Goal: Task Accomplishment & Management: Complete application form

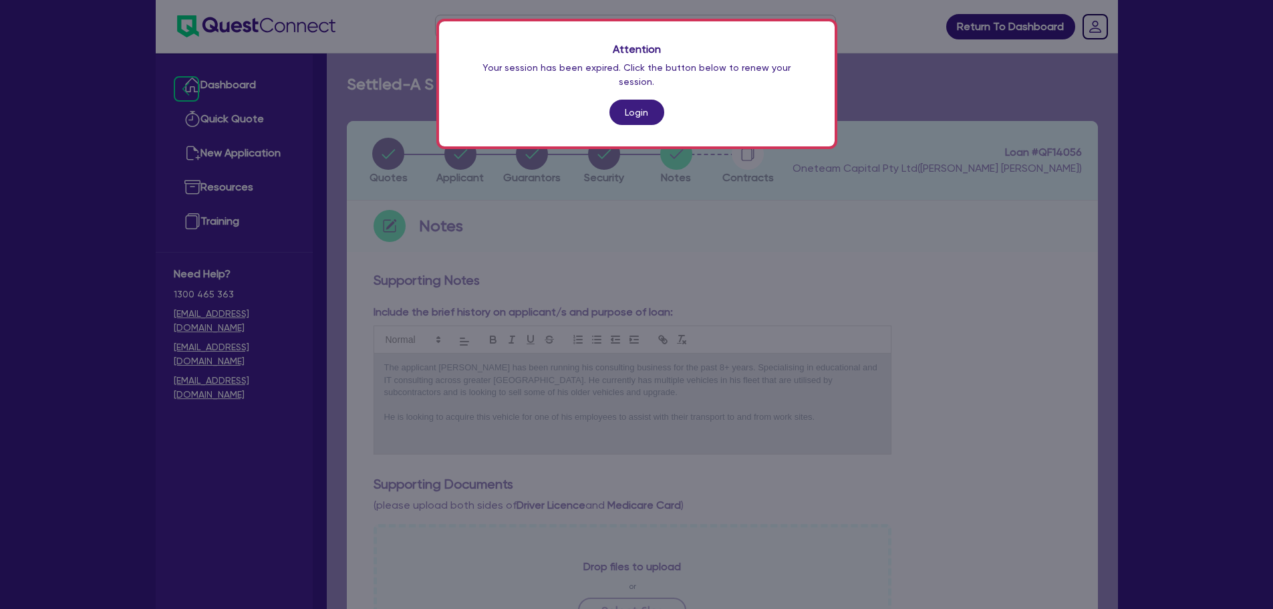
scroll to position [134, 0]
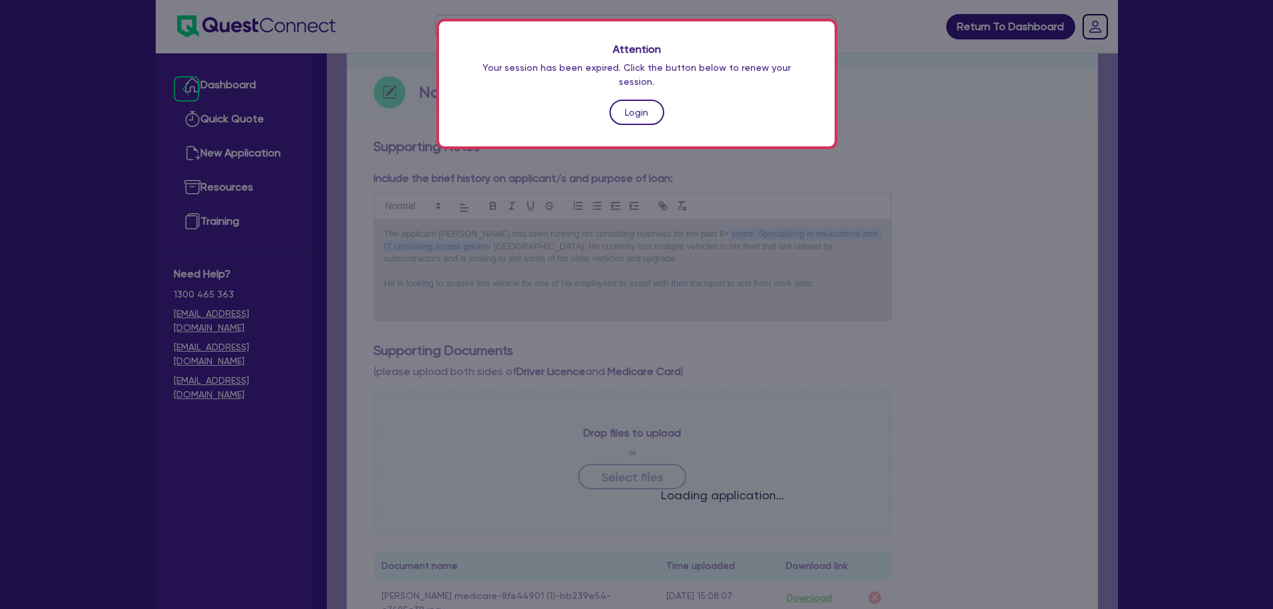
click at [650, 104] on link "Login" at bounding box center [636, 112] width 55 height 25
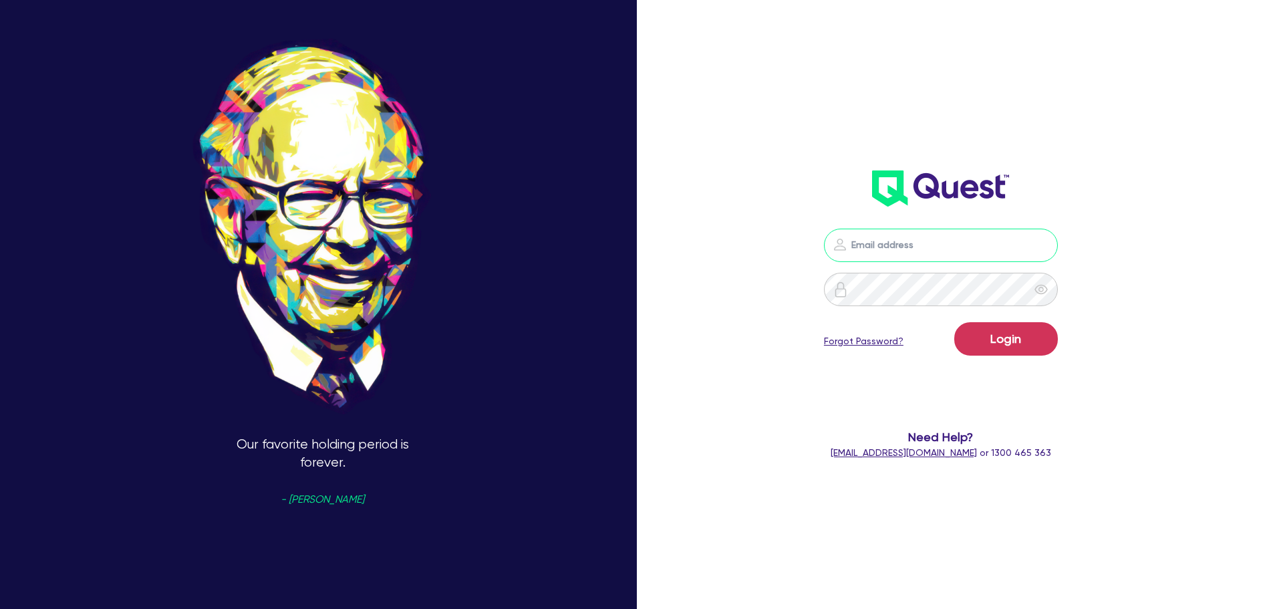
click at [893, 249] on input "email" at bounding box center [941, 244] width 234 height 33
type input "[EMAIL_ADDRESS][PERSON_NAME][DOMAIN_NAME]"
click at [1007, 349] on button "Login" at bounding box center [1006, 338] width 104 height 33
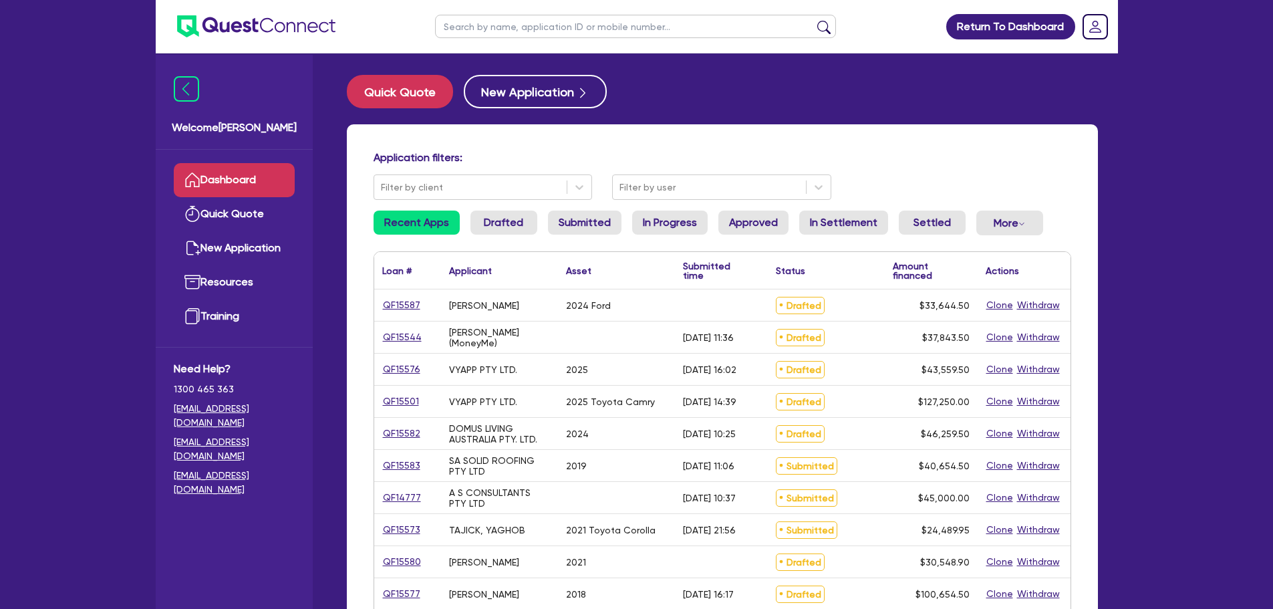
click at [478, 29] on input "text" at bounding box center [635, 26] width 401 height 23
type input "a s"
click at [813, 20] on button "submit" at bounding box center [823, 29] width 21 height 19
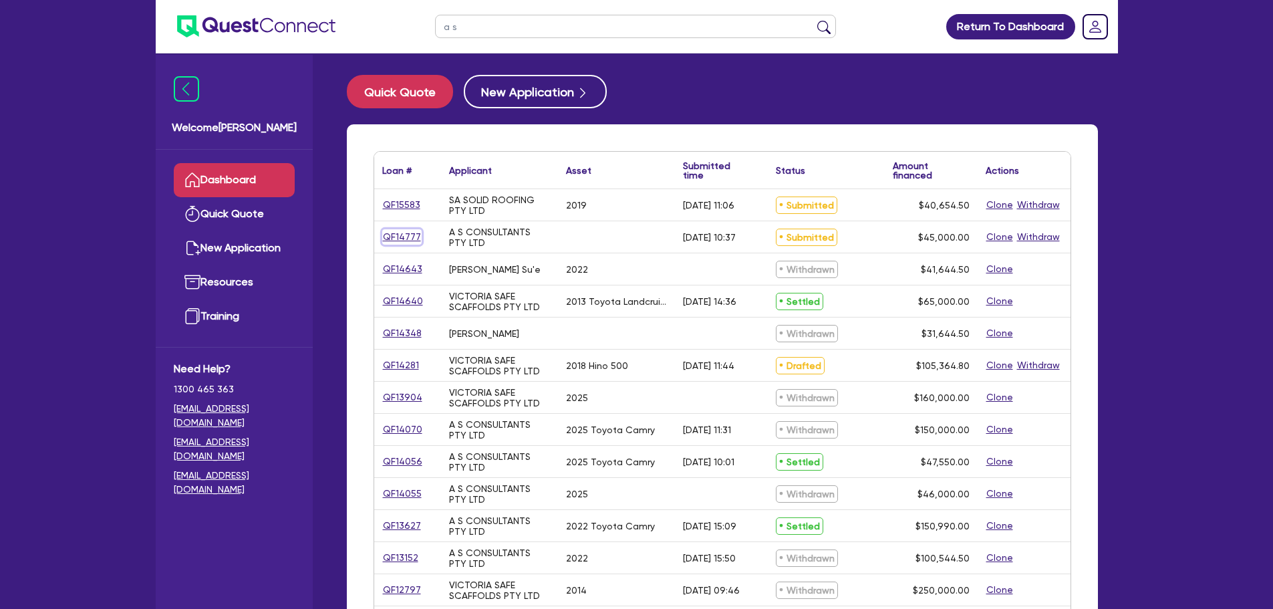
click at [406, 234] on link "QF14777" at bounding box center [401, 236] width 39 height 15
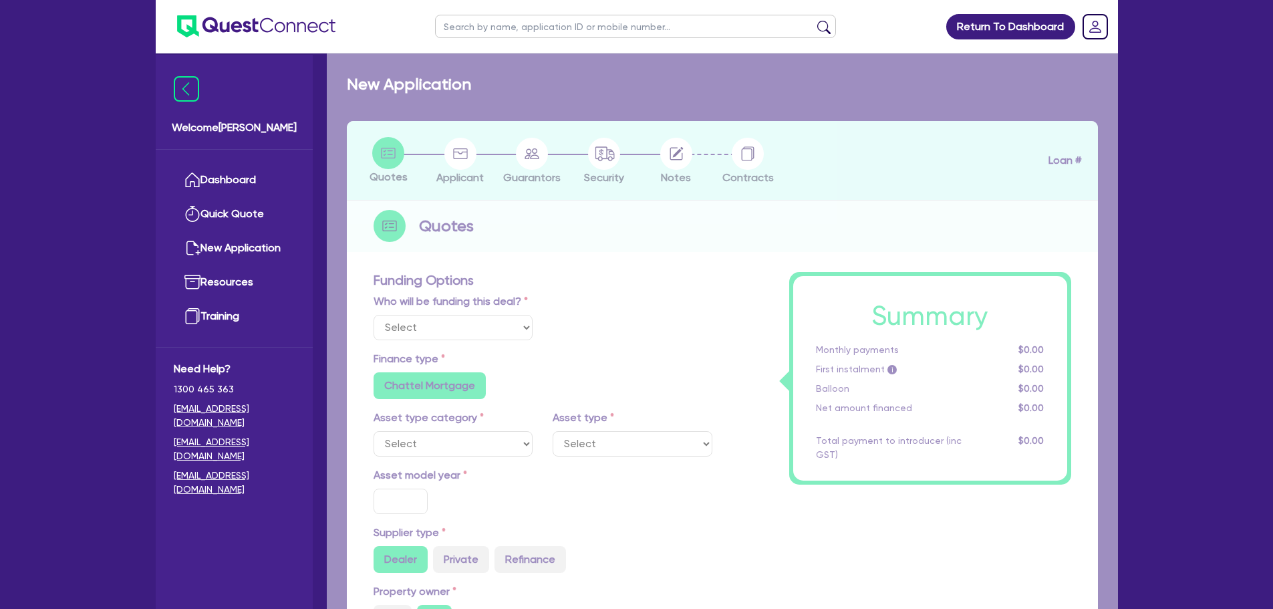
select select "Other"
radio input "false"
radio input "true"
type input "45,000"
type input "4"
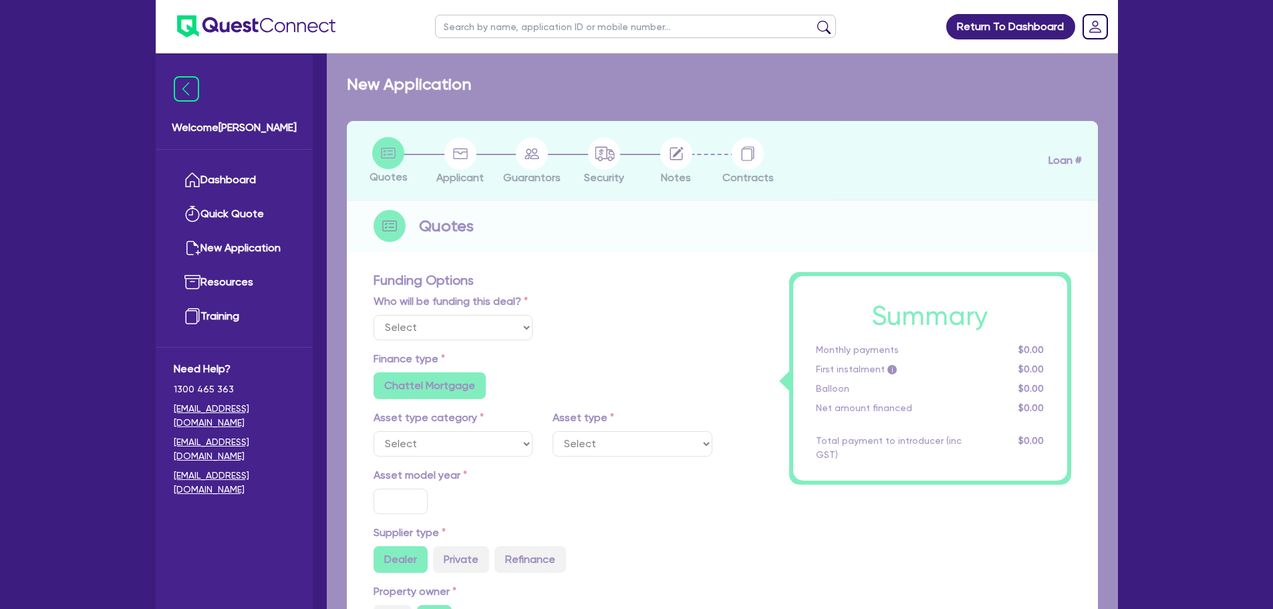
type input "1,800"
type input "6.49"
type input "550"
radio input "false"
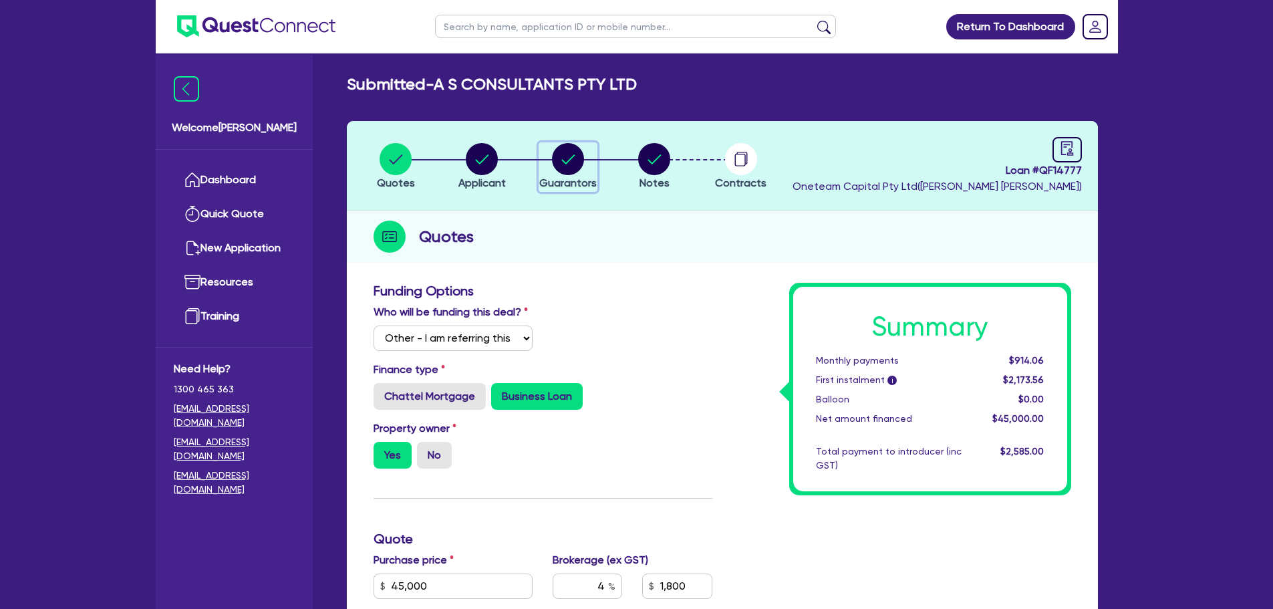
click at [569, 159] on circle "button" at bounding box center [568, 159] width 32 height 32
select select "MR"
select select "[GEOGRAPHIC_DATA]"
select select "MARRIED"
select select "PROPERTY"
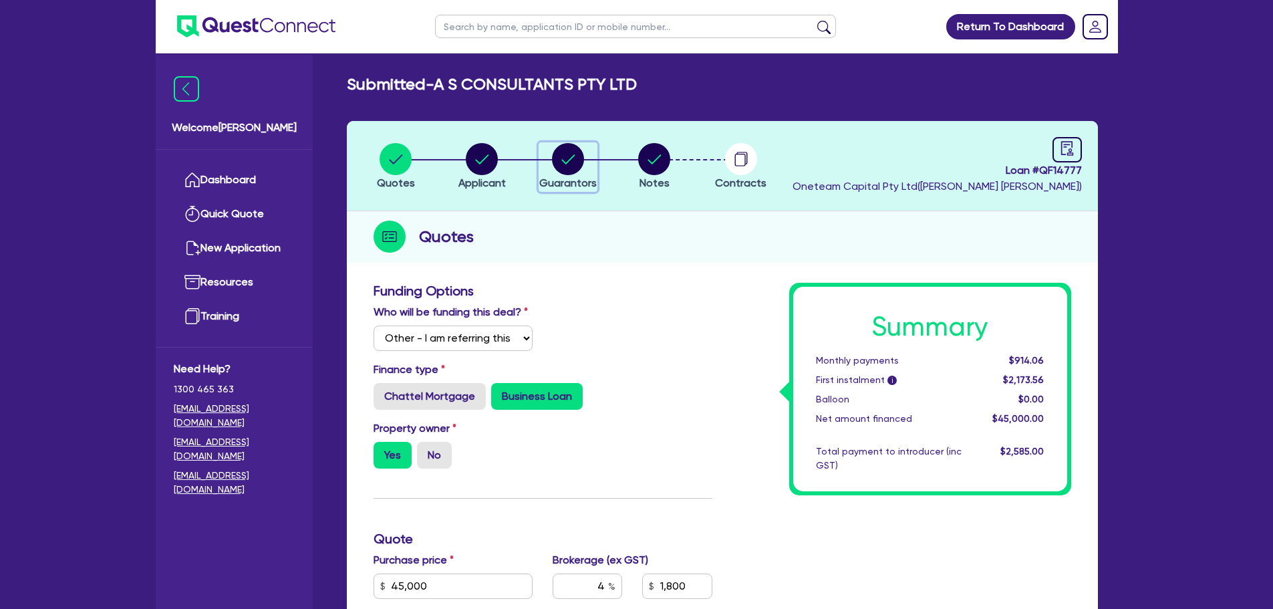
select select "PROPERTY"
select select "VEHICLE"
select select "PROPERTY"
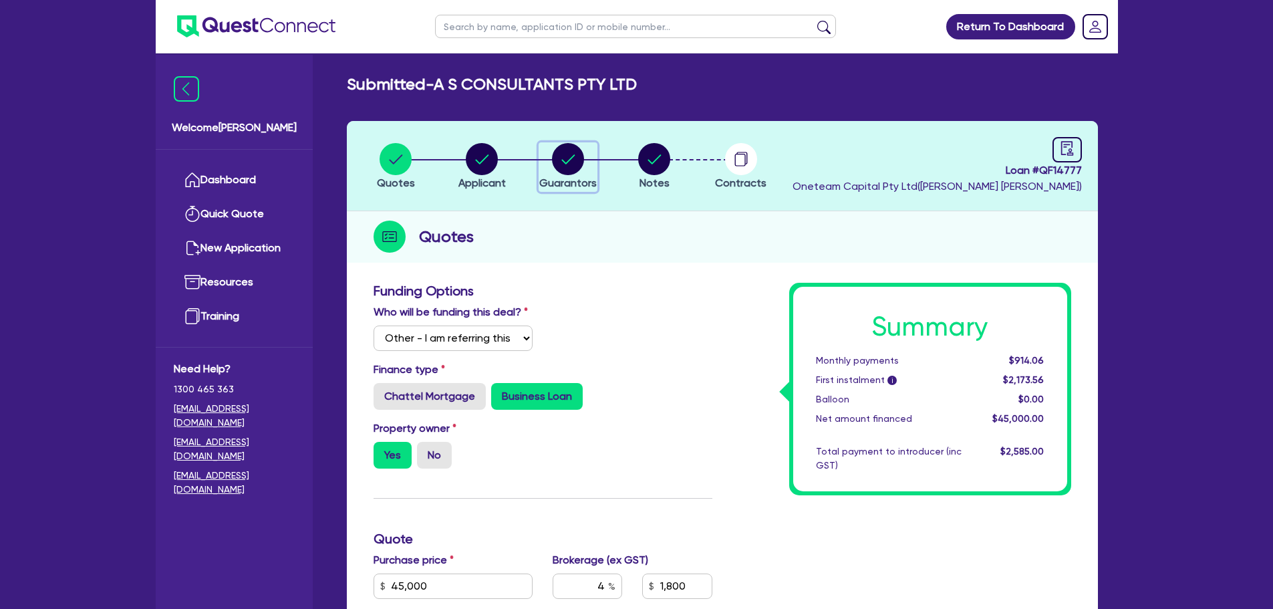
select select "PROPERTY"
select select "MORTGAGE"
select select "VEHICLE_LOAN"
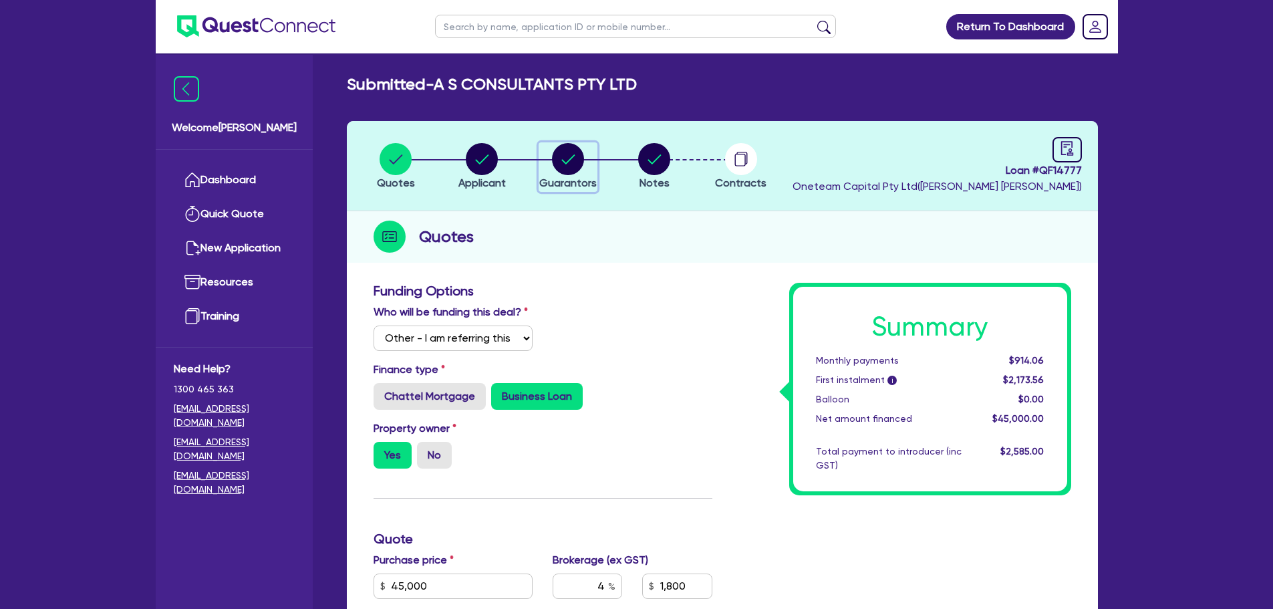
select select "VEHICLE_LOAN"
select select "MORTGAGE"
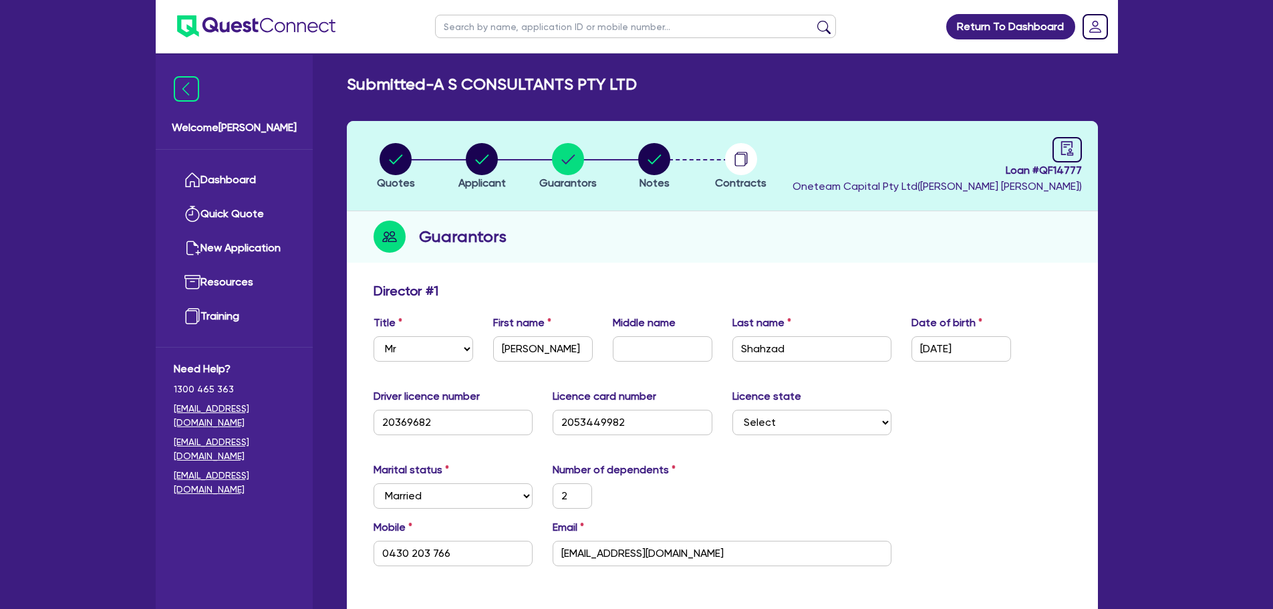
click at [1045, 157] on div "Loan # QF14777 Oneteam Capital Pty Ltd ( [PERSON_NAME] )" at bounding box center [936, 165] width 289 height 57
click at [1060, 152] on icon "audit" at bounding box center [1067, 148] width 15 height 15
select select "SUBMITTED_NEW"
select select "Other"
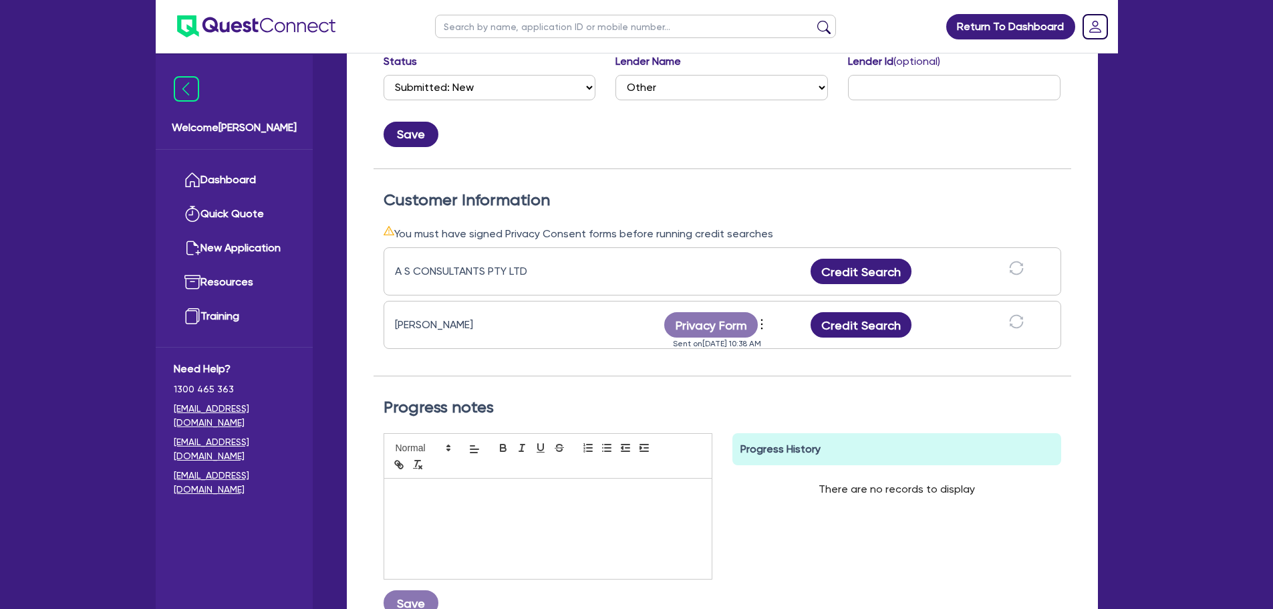
scroll to position [267, 0]
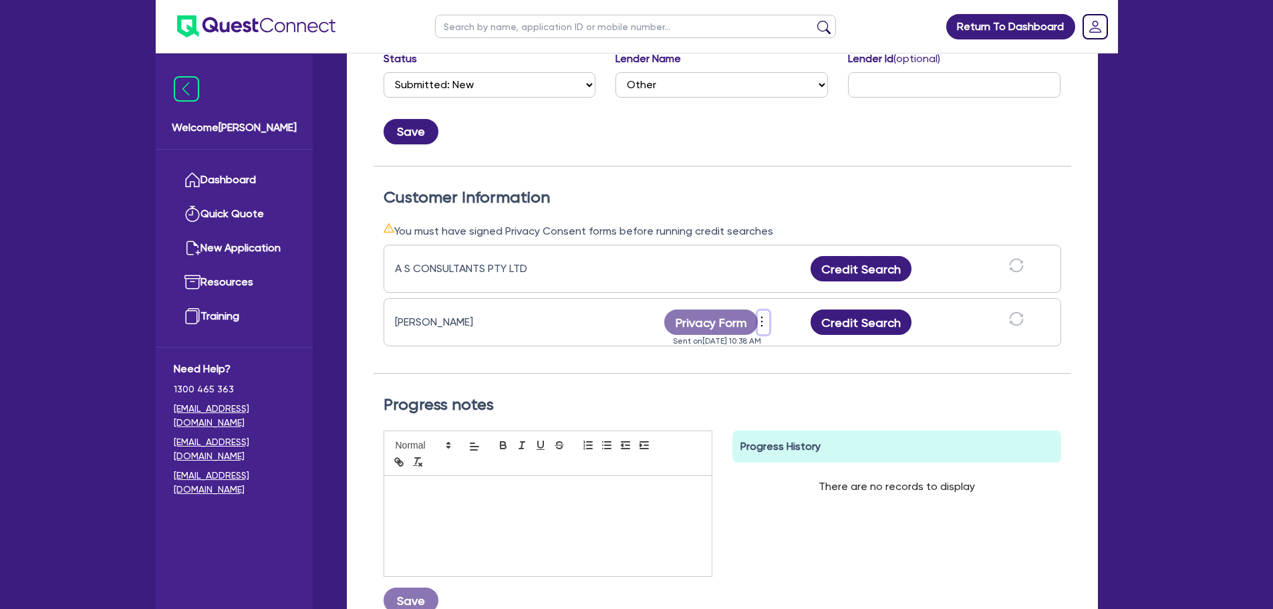
click at [760, 321] on icon "more" at bounding box center [761, 321] width 13 height 20
click at [820, 345] on link "Send new privacy form" at bounding box center [834, 341] width 128 height 19
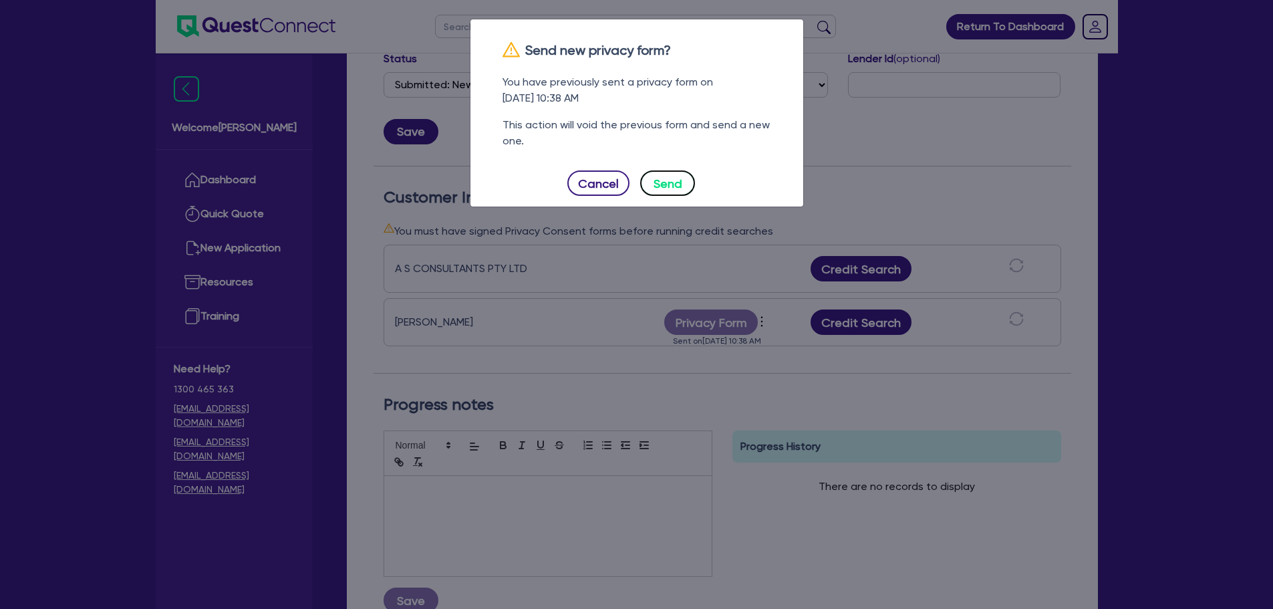
click at [669, 180] on button "Send" at bounding box center [667, 182] width 55 height 25
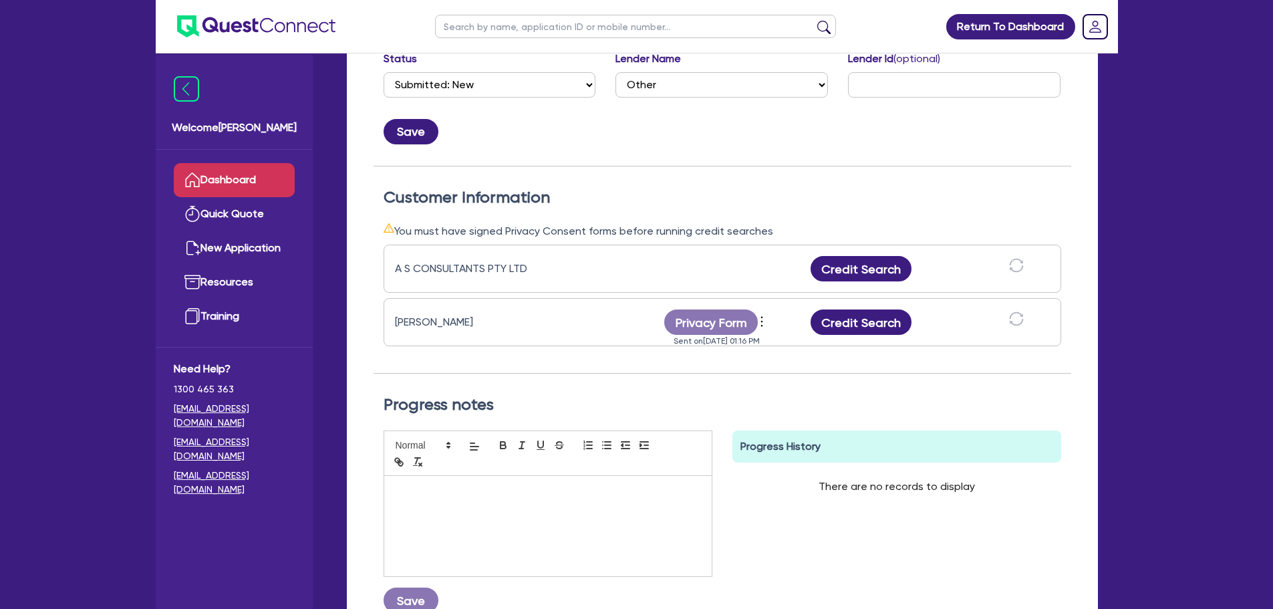
click at [210, 168] on link "Dashboard" at bounding box center [234, 180] width 121 height 34
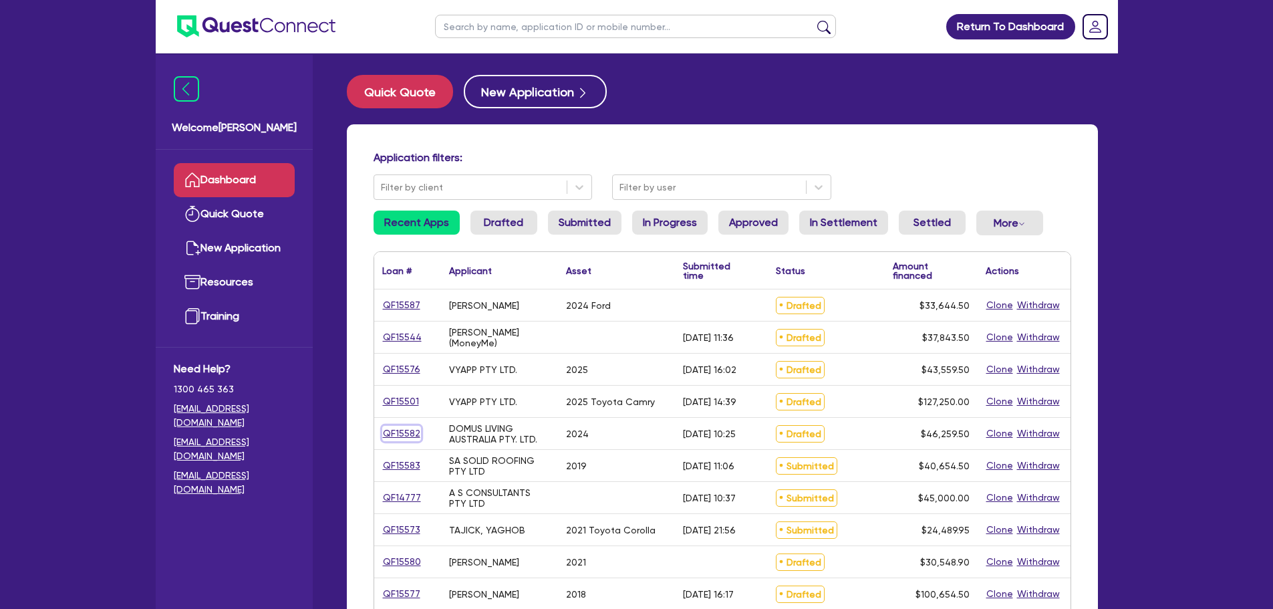
click at [416, 432] on link "QF15582" at bounding box center [401, 433] width 39 height 15
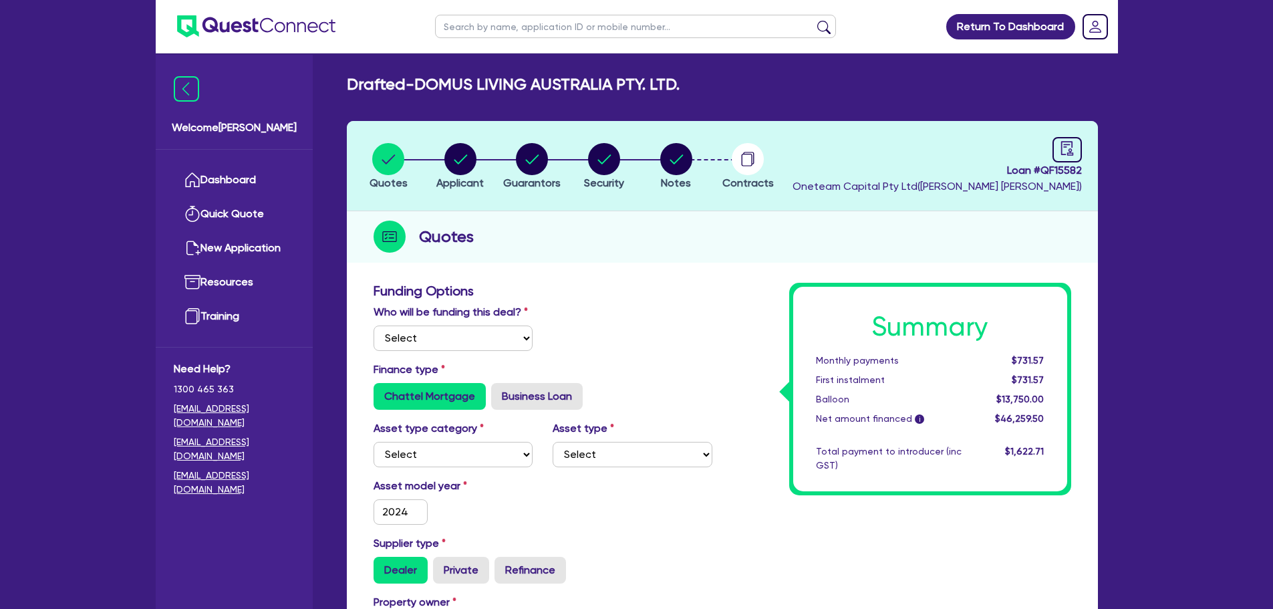
select select "Other"
select select "CARS_AND_LIGHT_TRUCKS"
select select "VANS_AND_UTES"
type input "2024"
radio input "true"
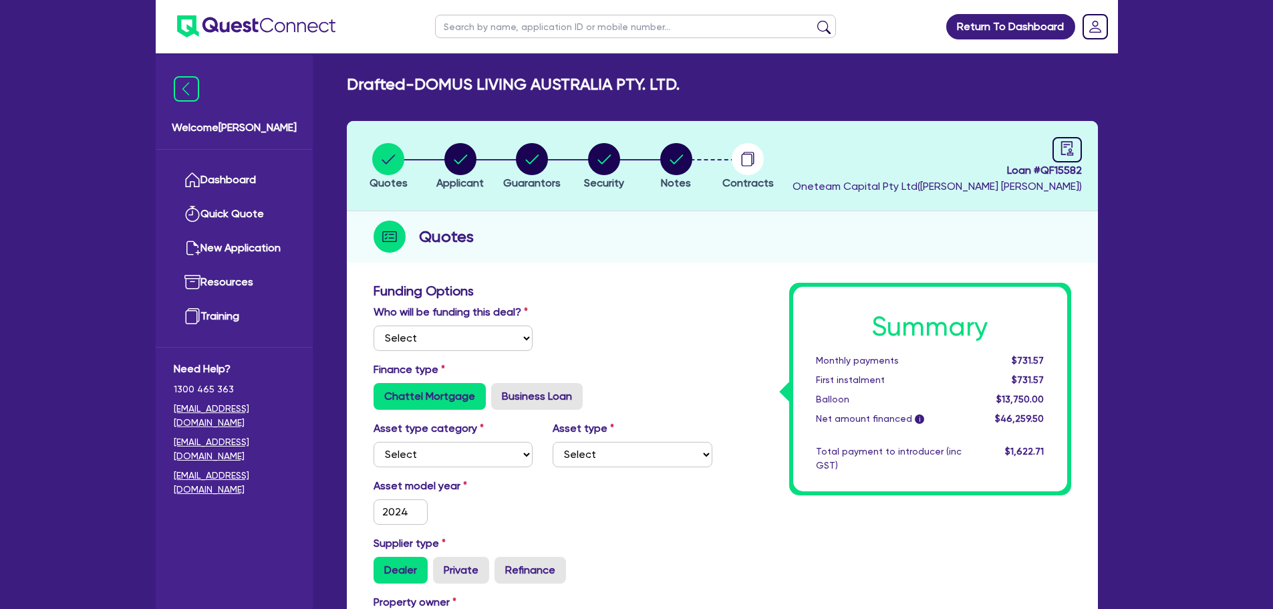
type input "55,000"
type input "10,000"
type input "25"
type input "13,750"
type input "2"
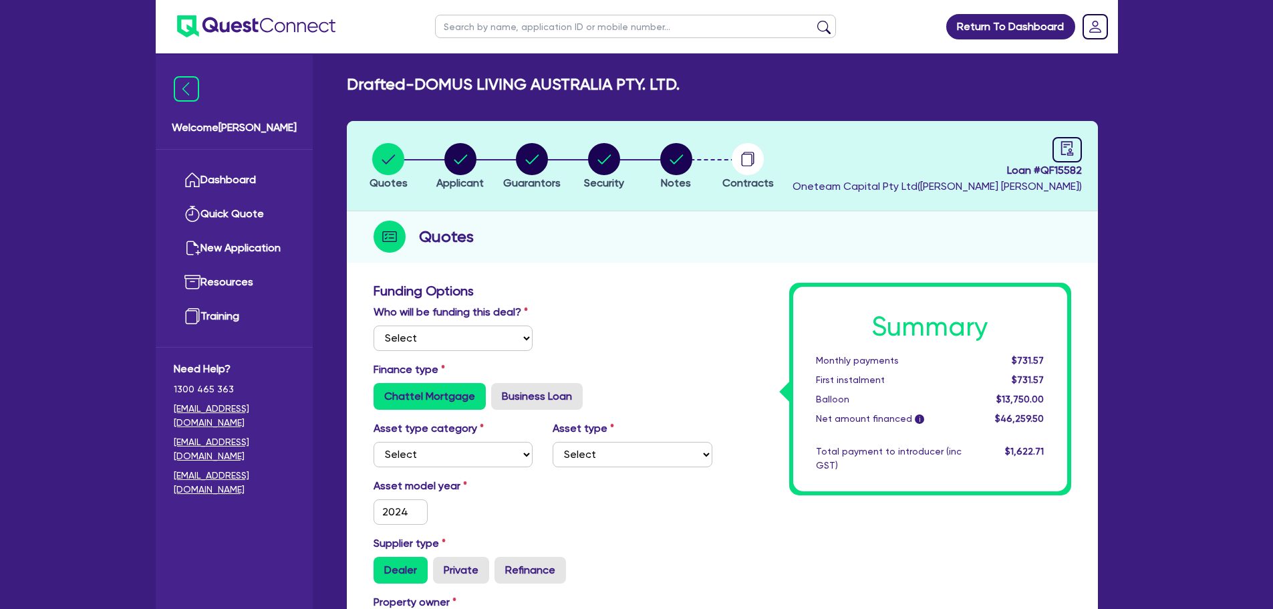
type input "925.19"
type input "6.69"
type input "550"
radio input "true"
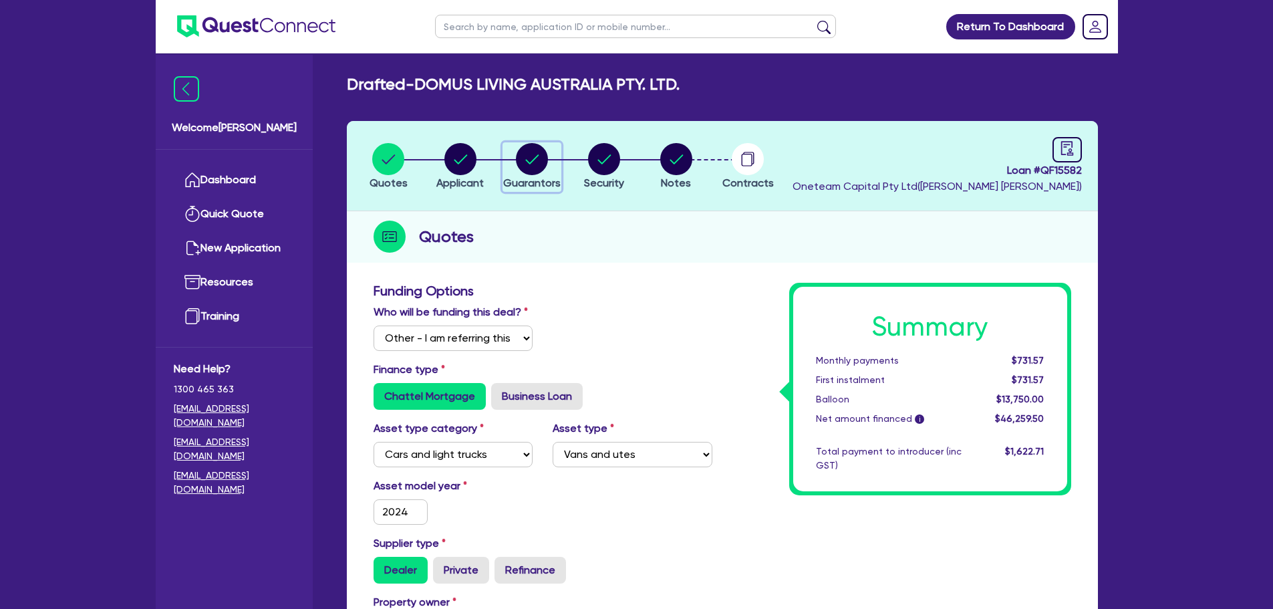
click at [532, 150] on circle "button" at bounding box center [532, 159] width 32 height 32
select select "MR"
select select "VIC"
select select "MARRIED"
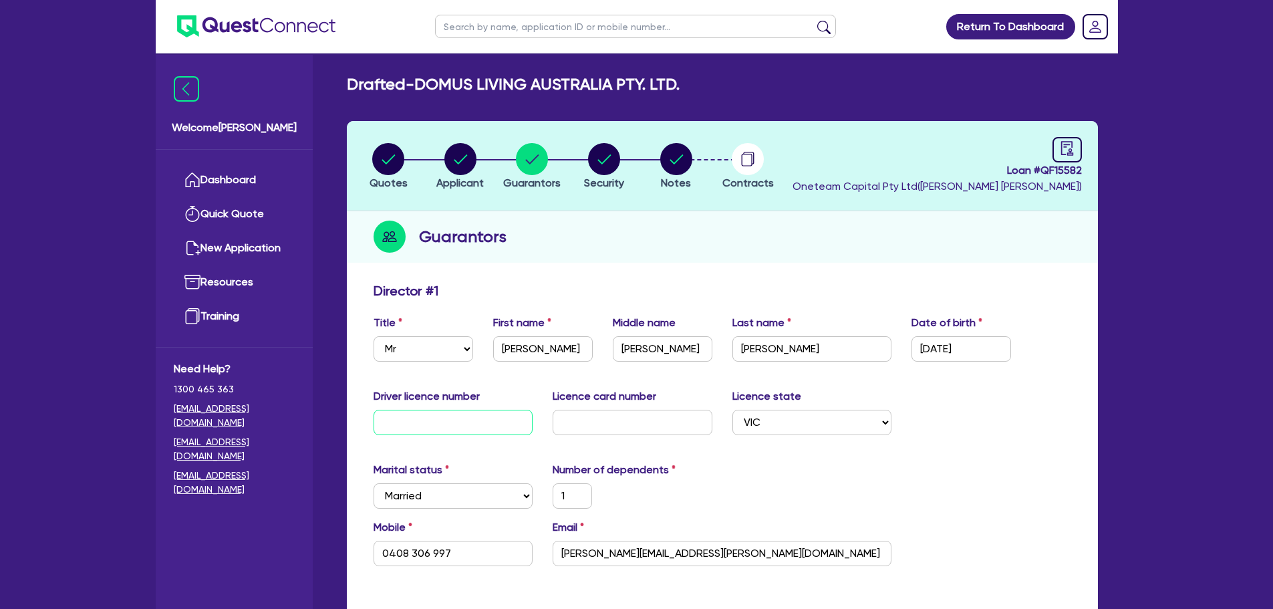
click at [491, 410] on input "text" at bounding box center [453, 422] width 160 height 25
type input "0"
type input "1"
type input "0408 306 997"
type input "04"
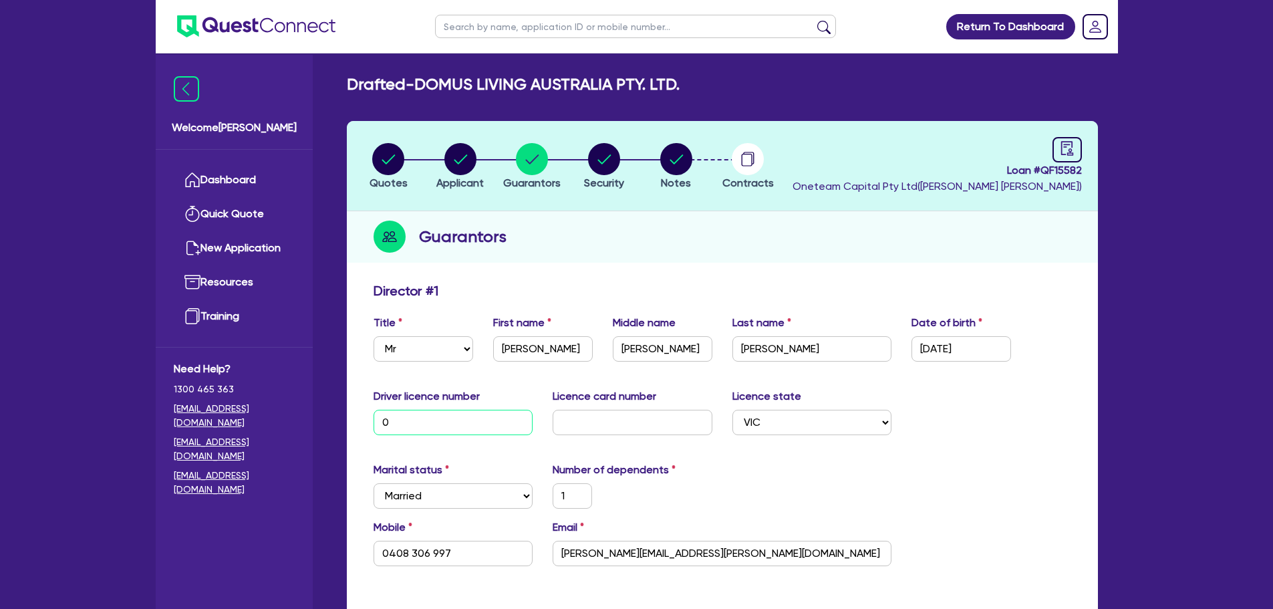
type input "1"
type input "0408 306 997"
type input "048"
type input "1"
type input "0408 306 997"
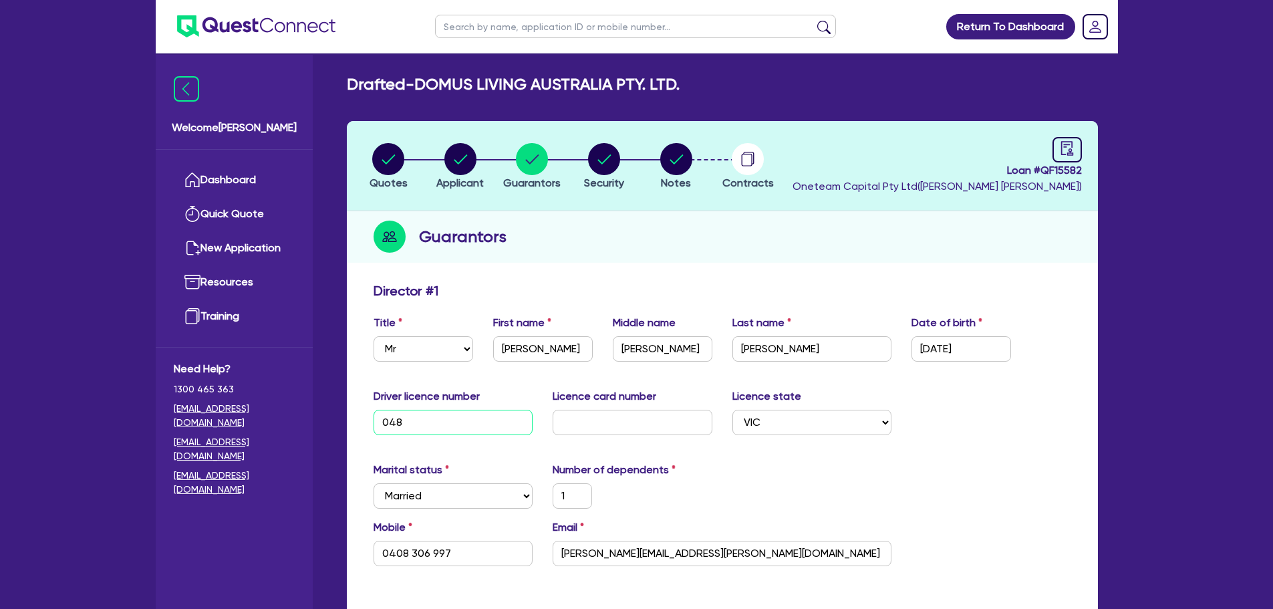
type input "0488"
type input "1"
type input "0408 306 997"
type input "04880"
type input "1"
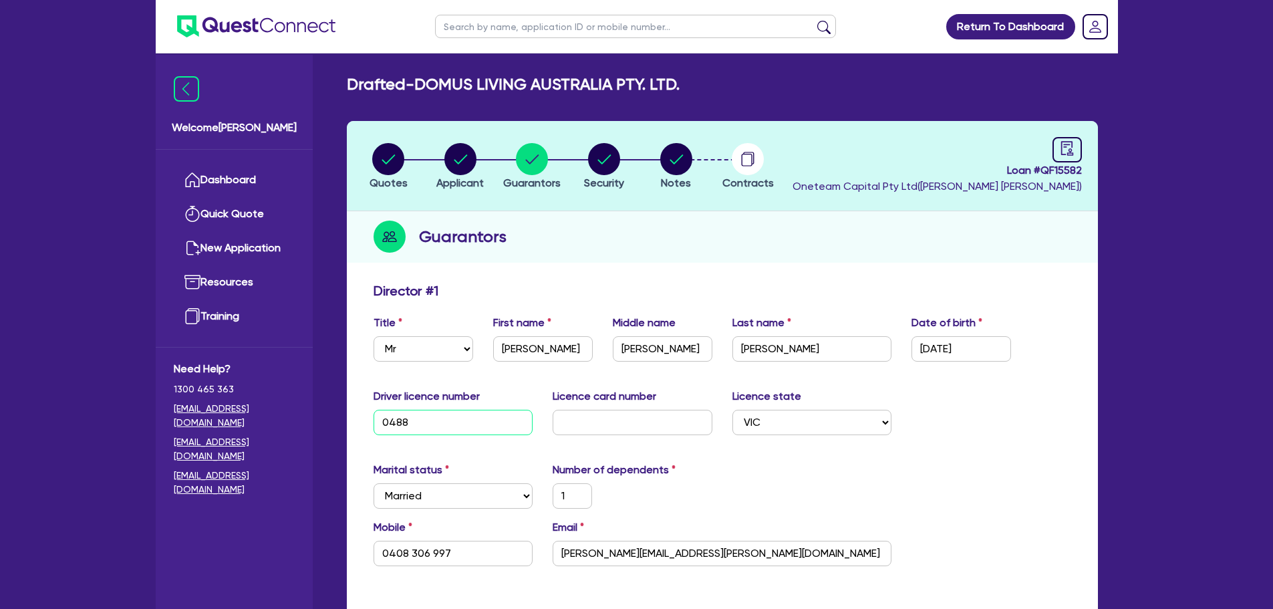
type input "0408 306 997"
type input "048806"
type input "1"
type input "0408 306 997"
type input "0488061"
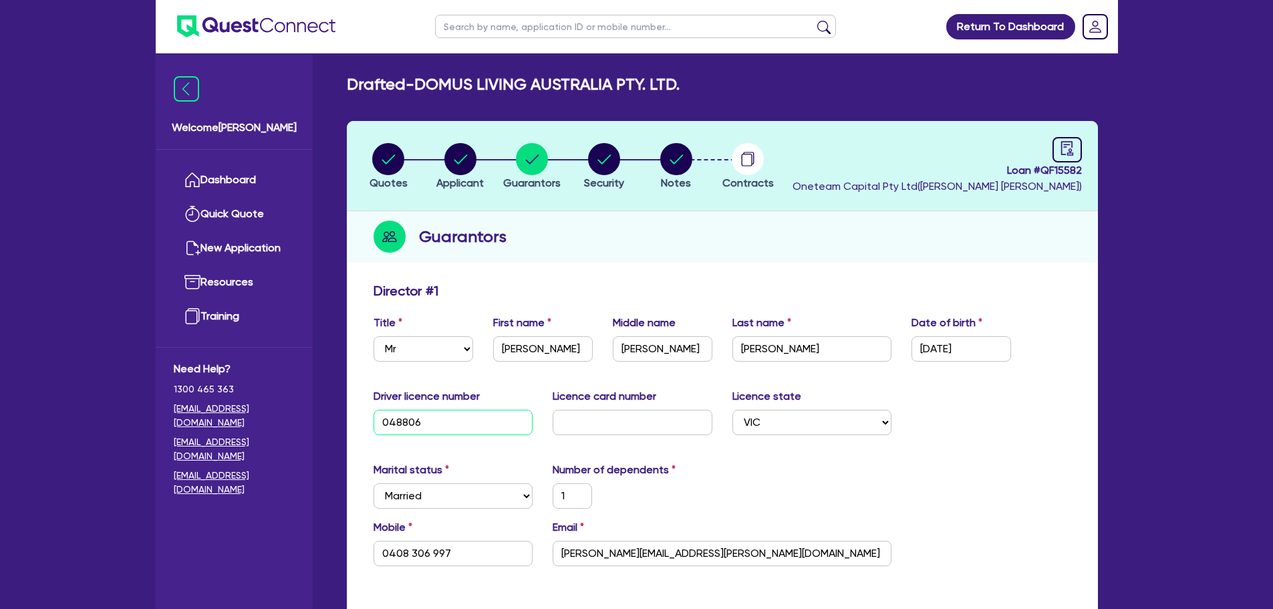
type input "1"
type input "0408 306 997"
type input "04880610"
type input "1"
type input "0408 306 997"
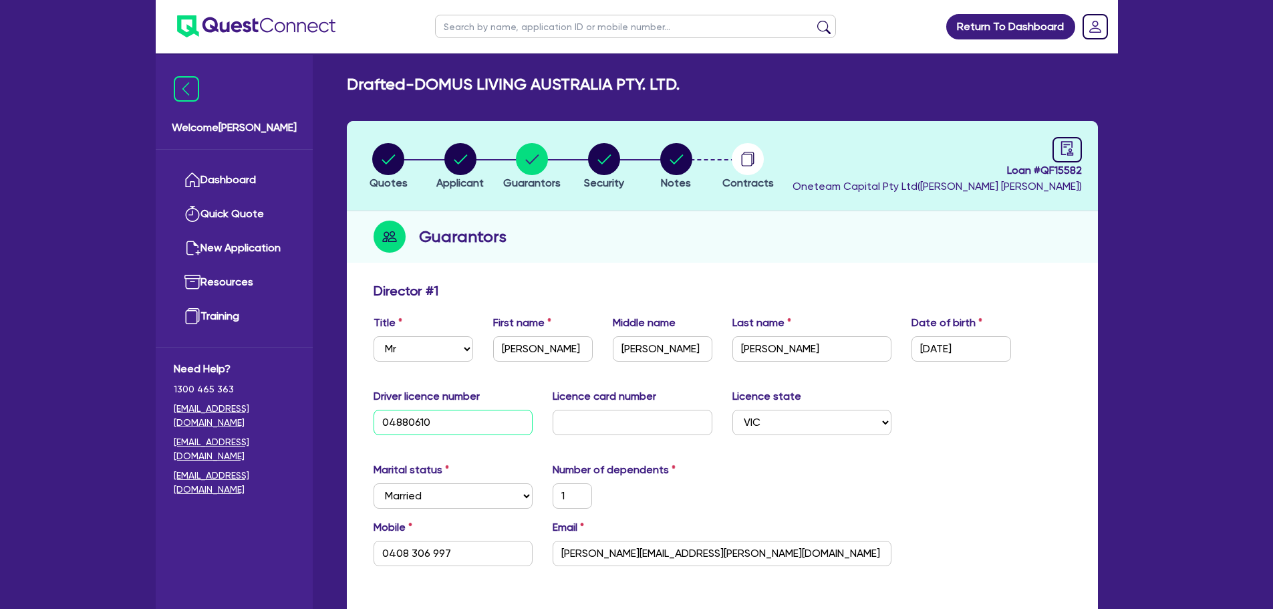
type input "048806107"
type input "1"
type input "0408 306 997"
type input "048806107"
click at [597, 420] on input "text" at bounding box center [633, 422] width 160 height 25
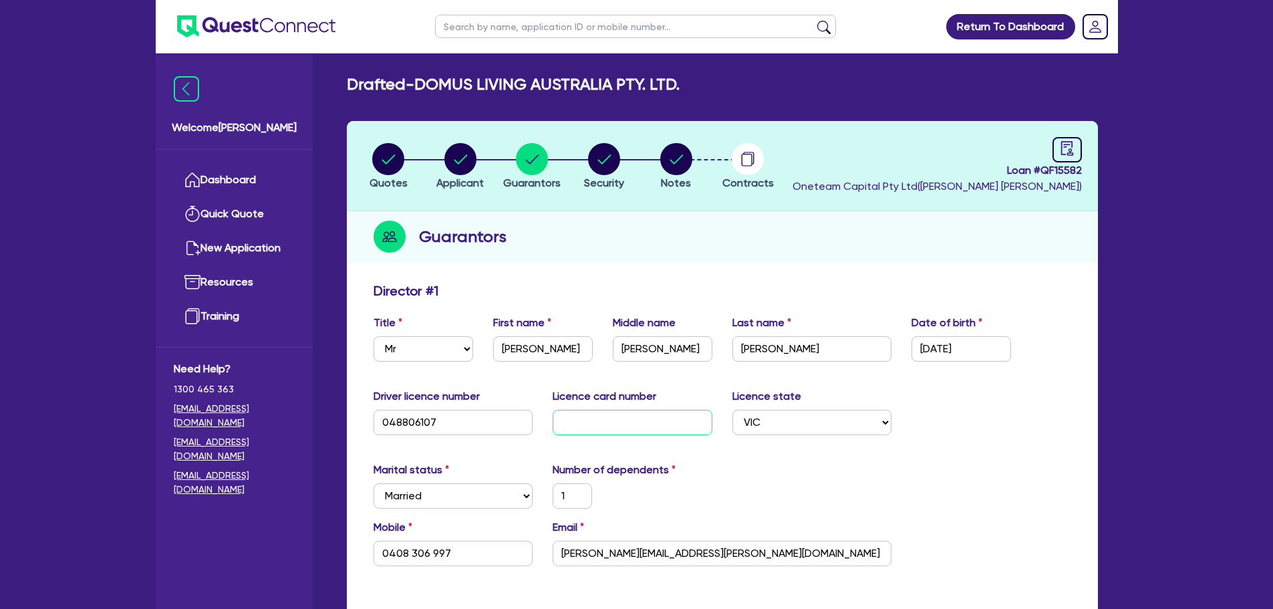
type input "P"
type input "1"
type input "0408 306 997"
type input "P4"
type input "1"
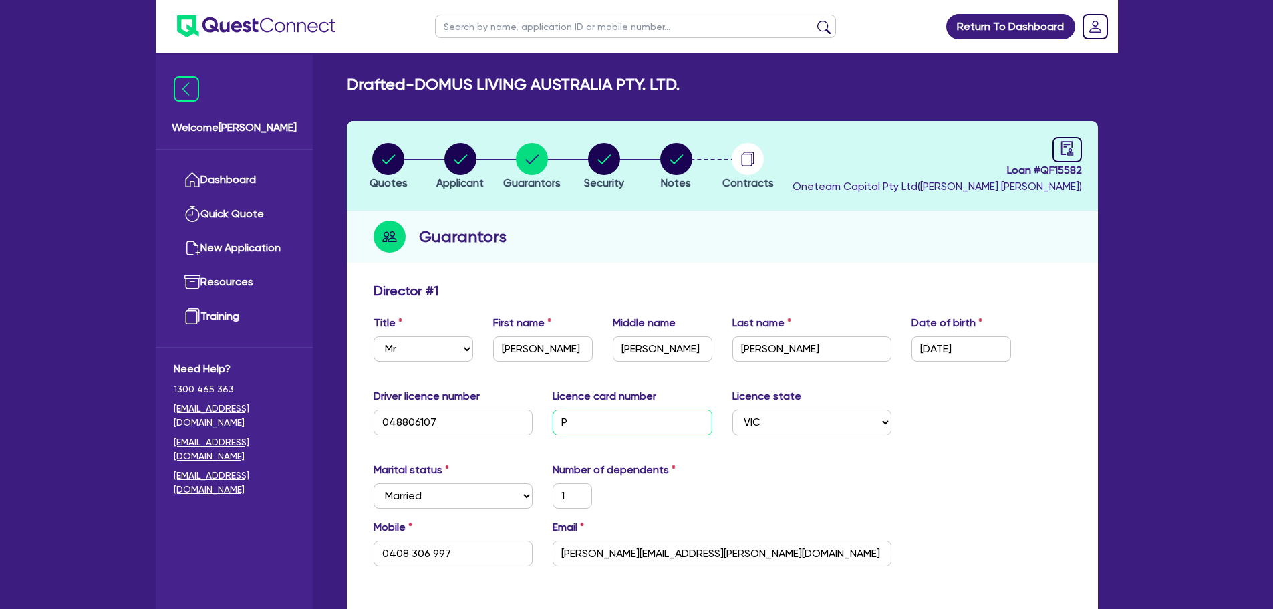
type input "0408 306 997"
type input "P41"
type input "1"
type input "0408 306 997"
type input "P410"
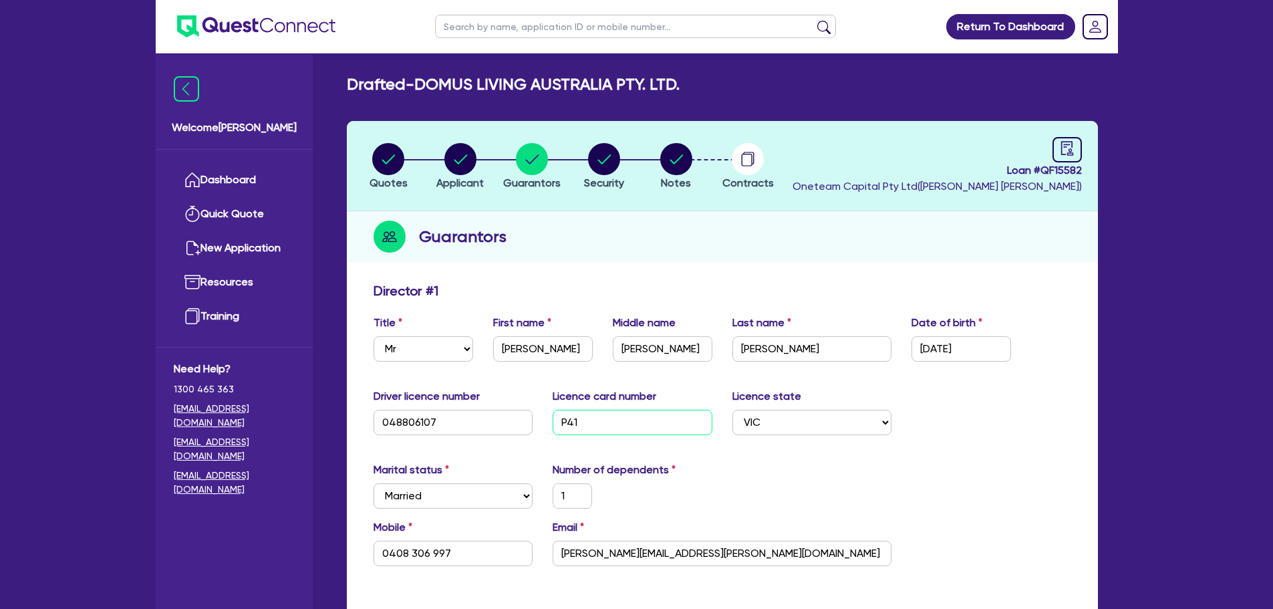
type input "1"
type input "0408 306 997"
type input "P4107"
type input "1"
type input "0408 306 997"
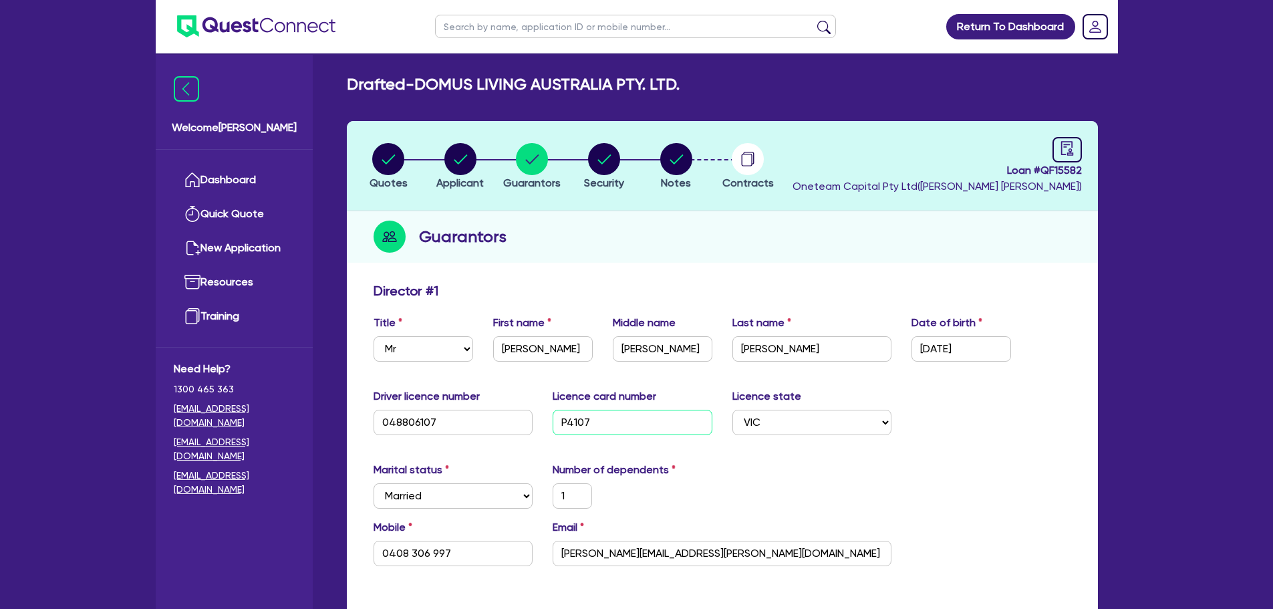
type input "P41070"
type input "1"
type input "0408 306 997"
type input "P410701"
type input "1"
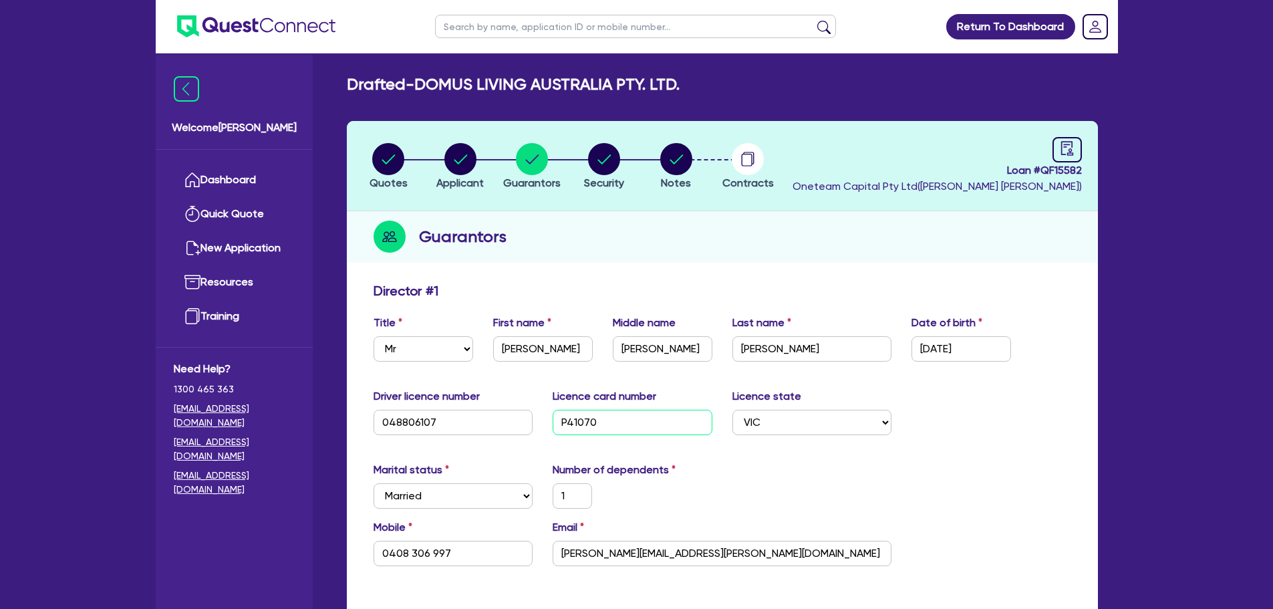
type input "0408 306 997"
type input "P4107010"
type input "1"
type input "0408 306 997"
type input "P4107010"
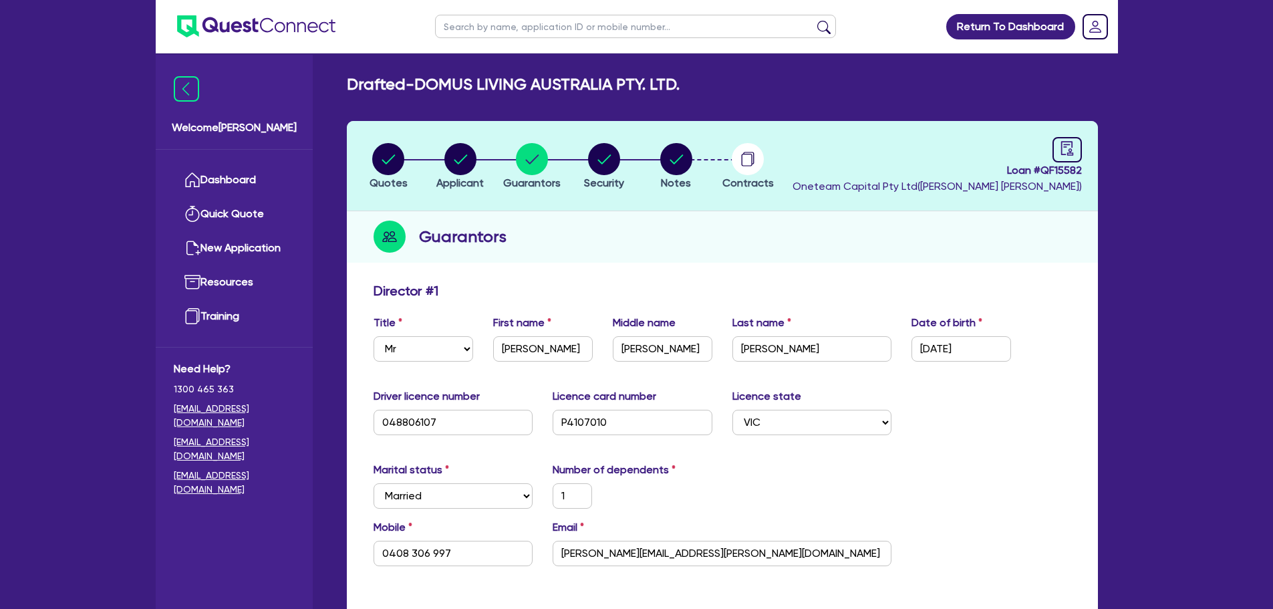
click at [976, 425] on div "Driver licence number [DRIVERS_LICENSE_NUMBER] Licence card number [DRIVERS_LIC…" at bounding box center [722, 416] width 718 height 57
drag, startPoint x: 995, startPoint y: 340, endPoint x: 823, endPoint y: 361, distance: 173.7
click at [823, 361] on div "Title Select Mr Mrs Ms Miss Dr First name [PERSON_NAME] name [PERSON_NAME] Last…" at bounding box center [722, 343] width 718 height 57
type input "2 / /"
type input "1"
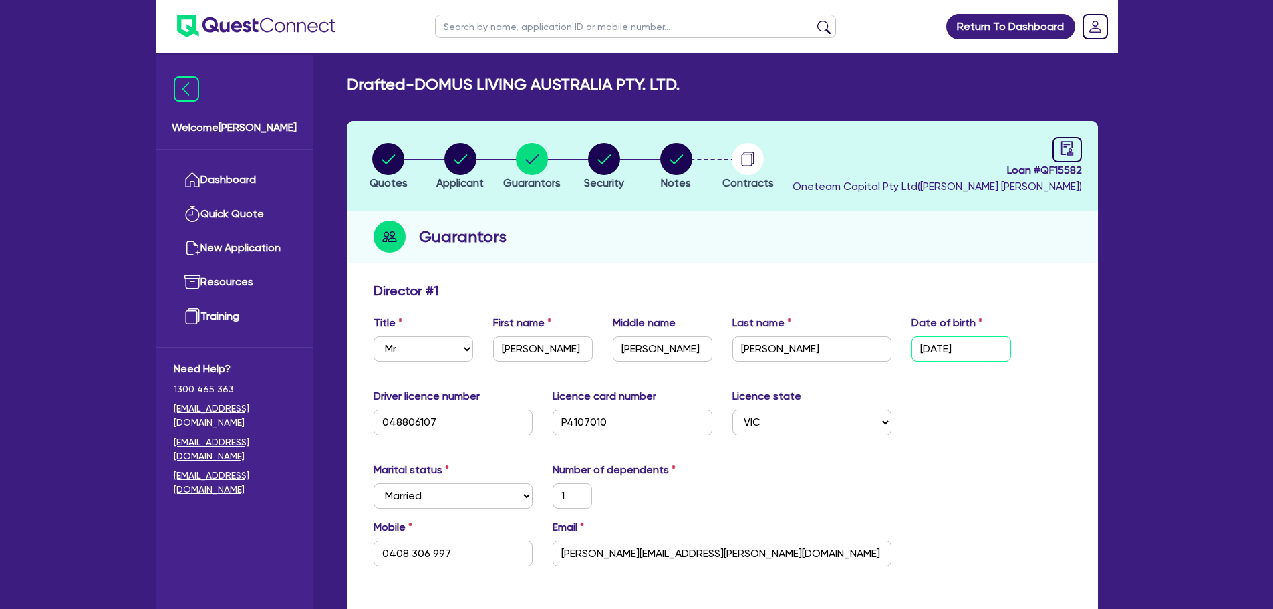
type input "0408 306 997"
type input "28/ /"
type input "1"
type input "0408 306 997"
type input "28/1 /"
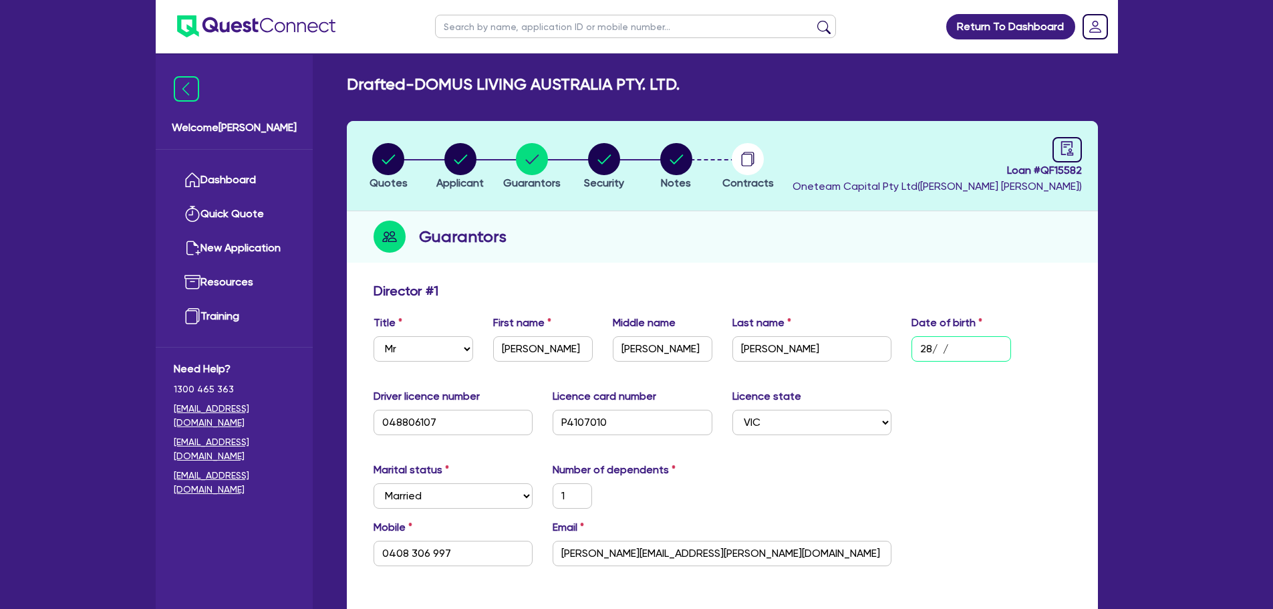
type input "1"
type input "0408 306 997"
type input "28/11/"
type input "1"
type input "0408 306 997"
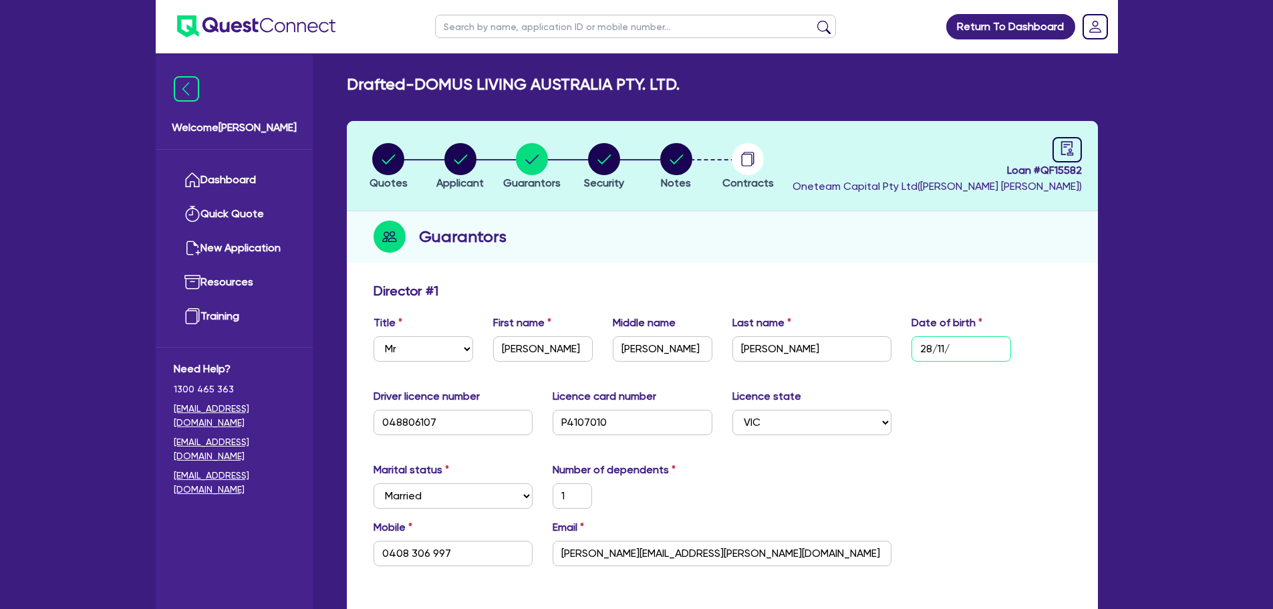
type input "28/11/1"
type input "1"
type input "0408 306 997"
type input "[DATE]"
type input "1"
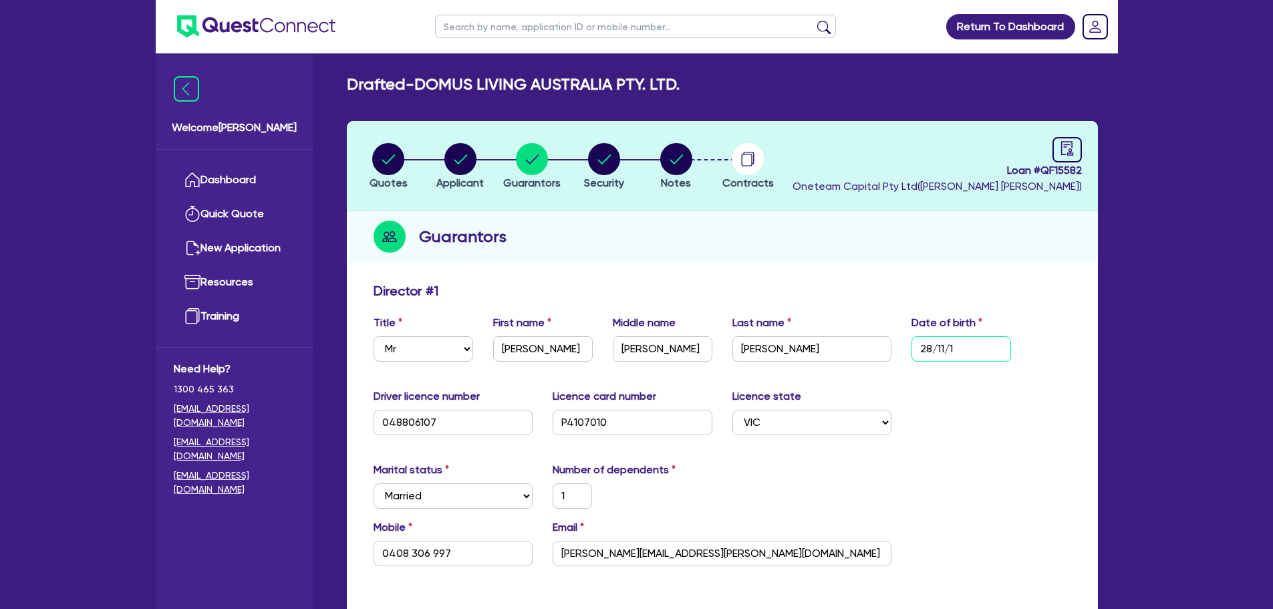
type input "0408 306 997"
type input "28/11/197"
type input "1"
type input "0408 306 997"
type input "[DATE]"
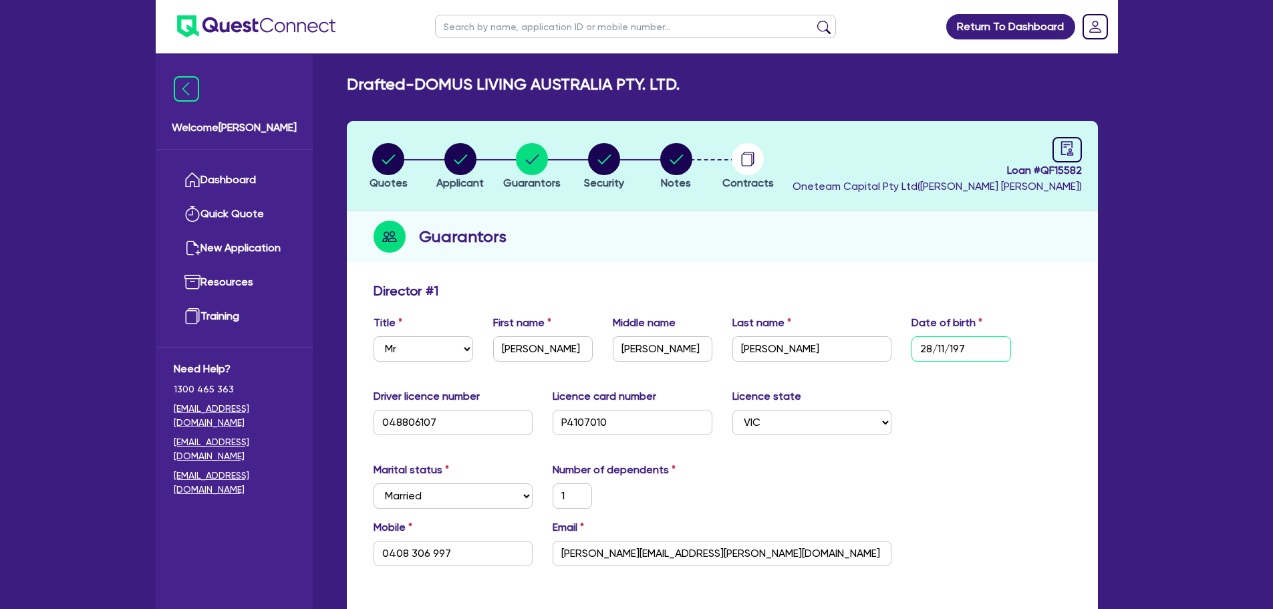
type input "1"
type input "0408 306 997"
type input "[DATE]"
click at [459, 172] on circle "button" at bounding box center [460, 159] width 32 height 32
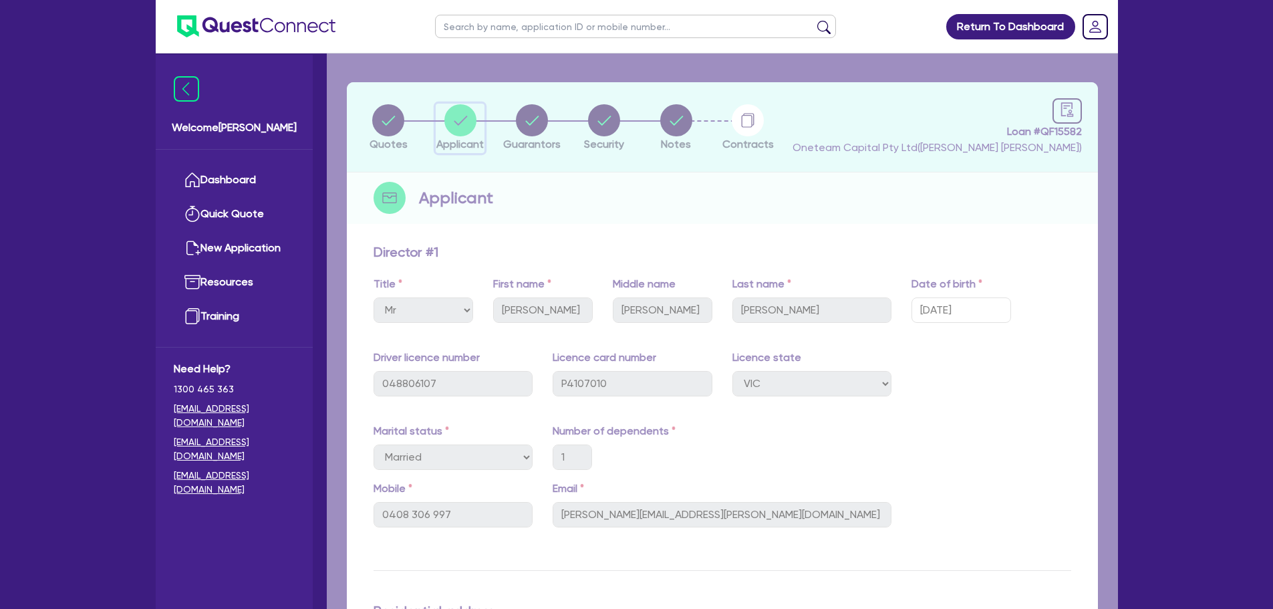
select select "COMPANY"
select select "PROFESSIONAL"
select select "ARCHITECTS"
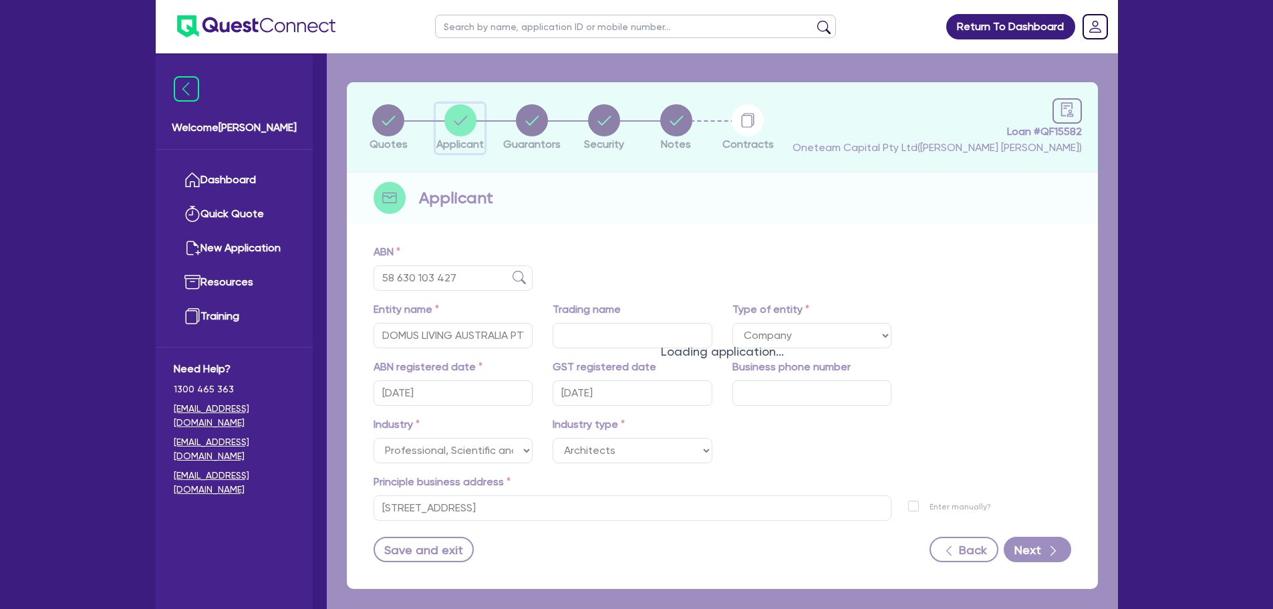
scroll to position [100, 0]
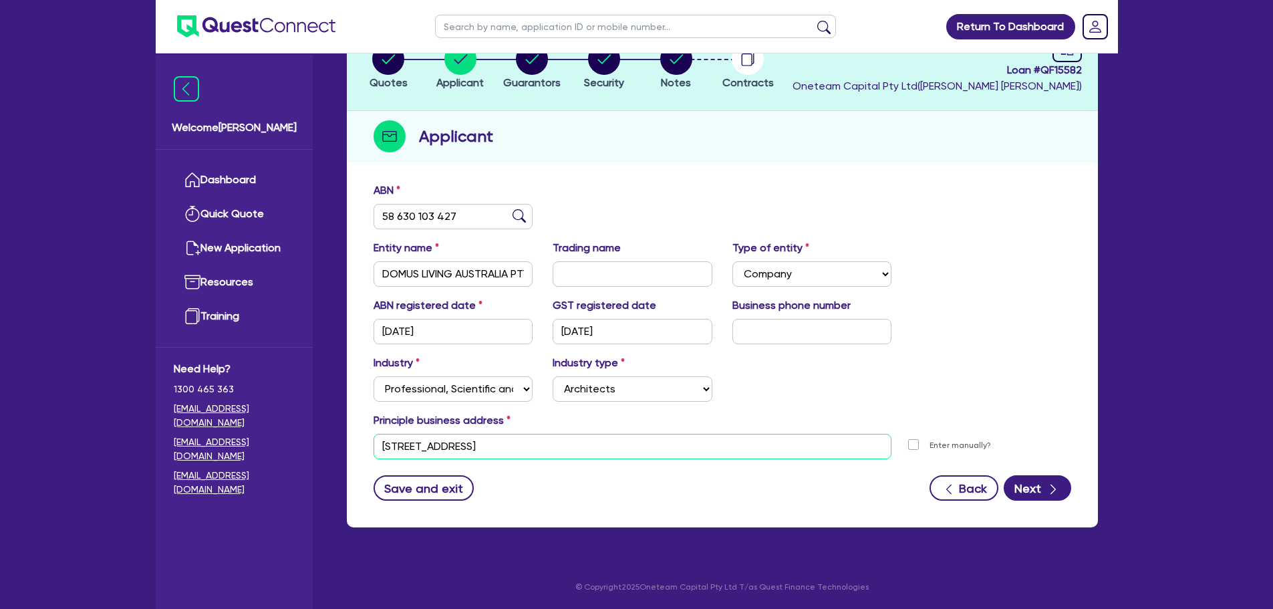
drag, startPoint x: 526, startPoint y: 456, endPoint x: 333, endPoint y: 469, distance: 192.9
click at [347, 466] on div "ABN 58 630 103 427 Entity name DOMUS LIVING AUSTRALIA PTY. LTD. Trading name Ty…" at bounding box center [722, 351] width 751 height 351
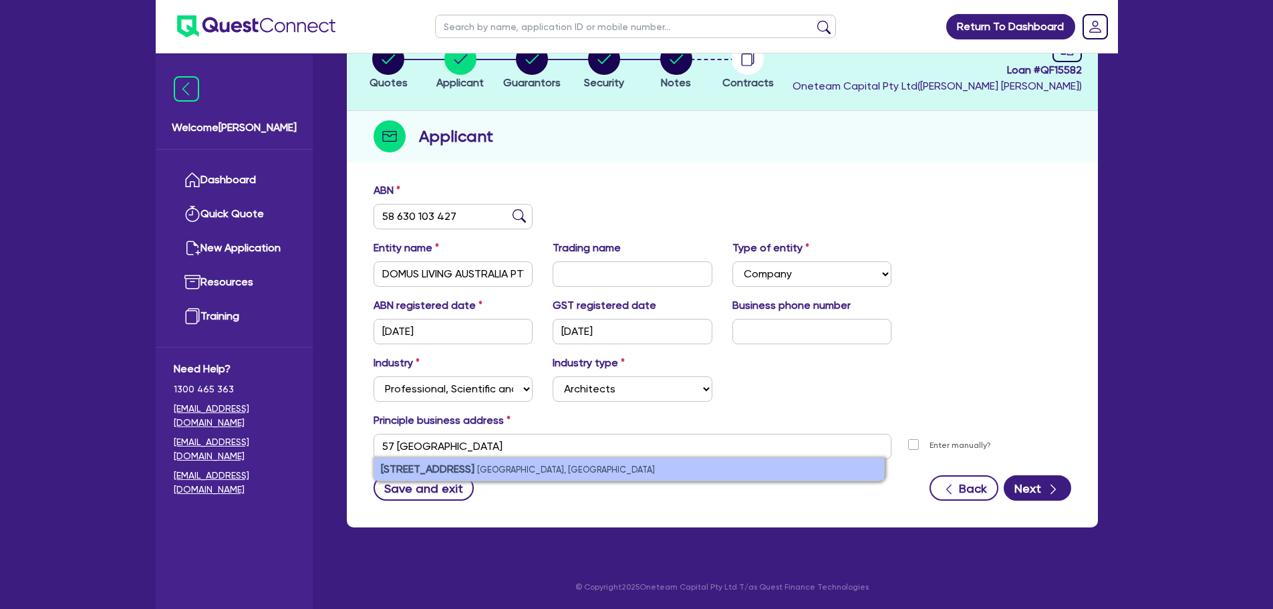
click at [492, 477] on li "[STREET_ADDRESS]" at bounding box center [629, 469] width 510 height 23
type input "[STREET_ADDRESS]"
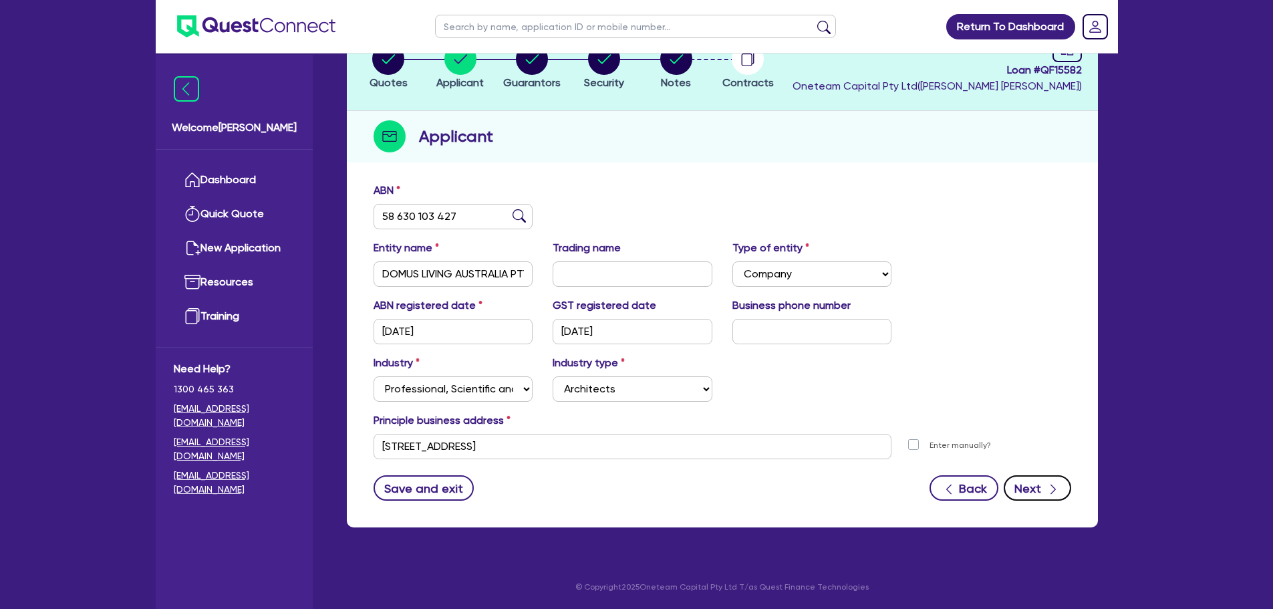
click at [1052, 489] on icon "button" at bounding box center [1052, 488] width 13 height 13
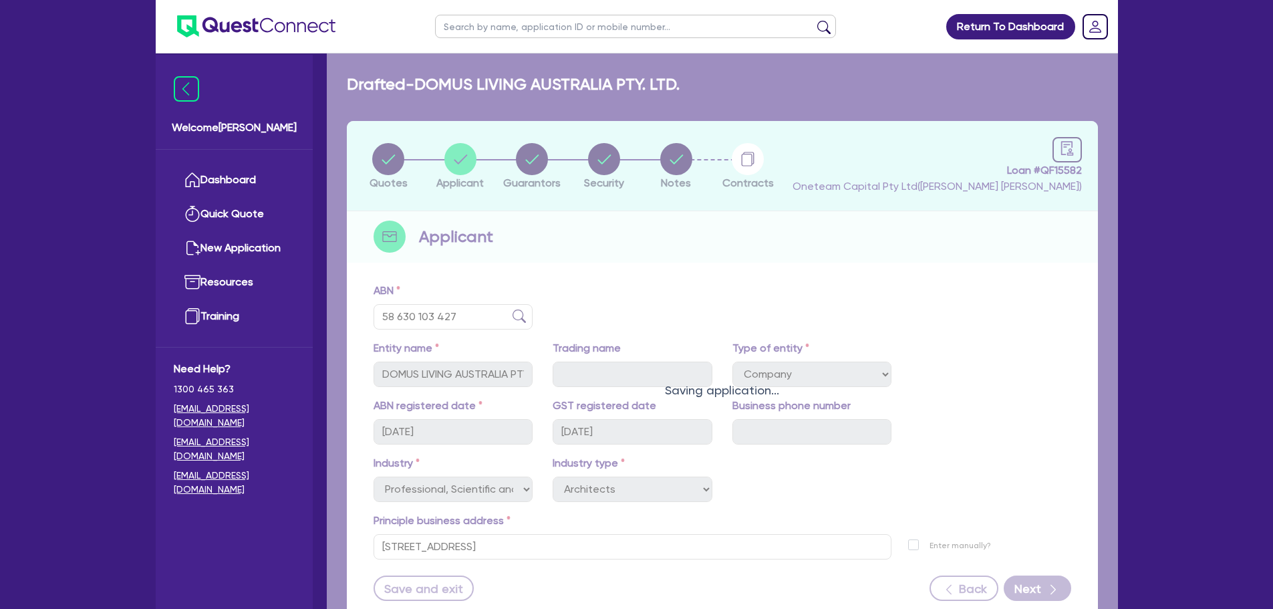
select select "MR"
select select "VIC"
select select "MARRIED"
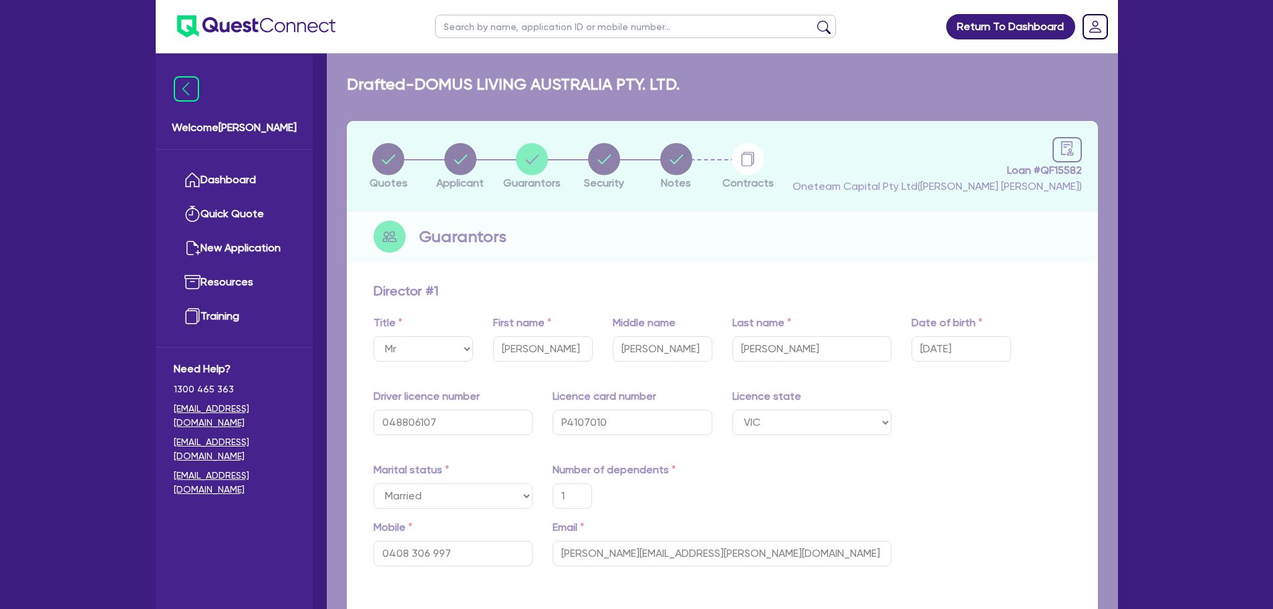
type input "1"
type input "0408 306 997"
type input "[STREET_ADDRESS]"
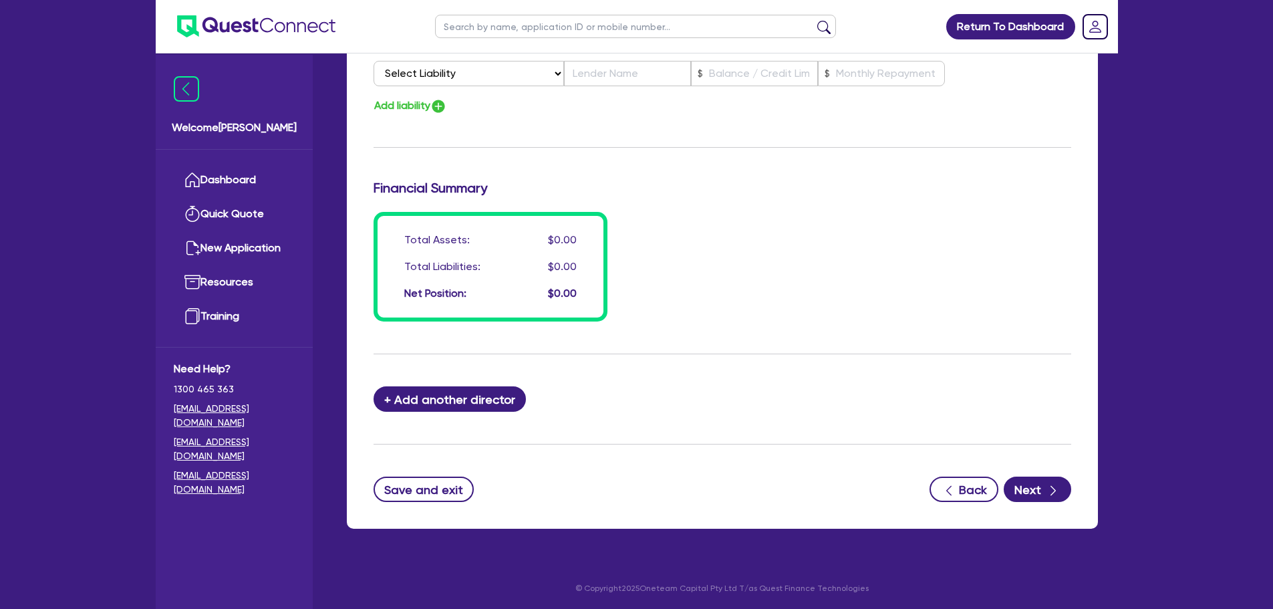
scroll to position [951, 0]
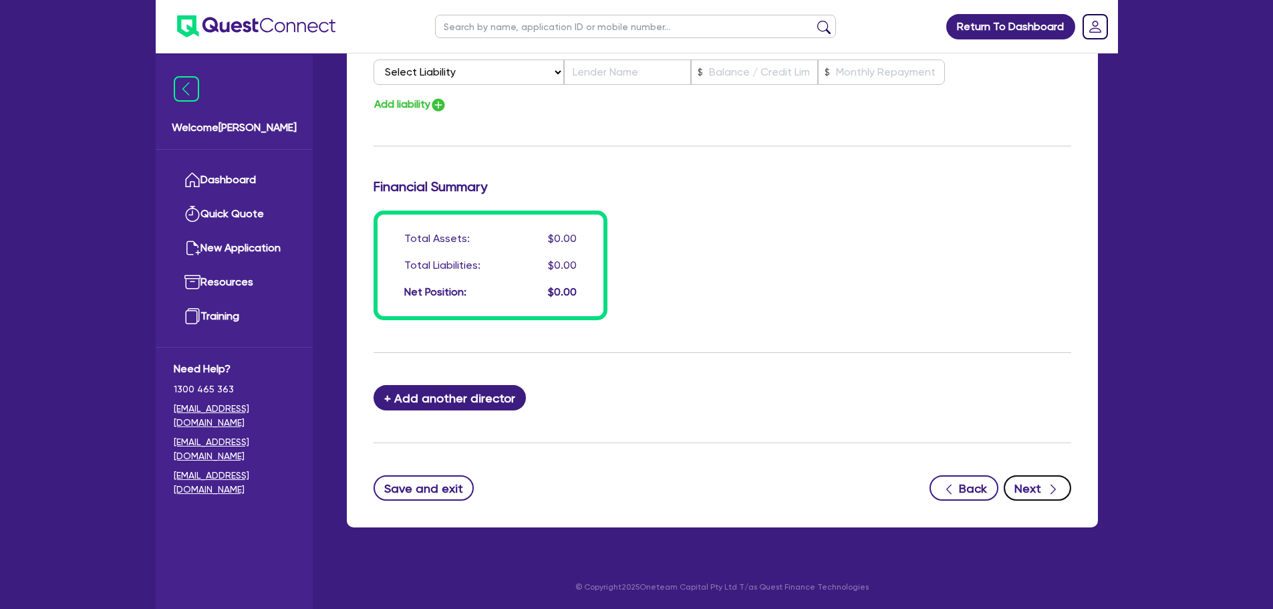
click at [1040, 481] on button "Next" at bounding box center [1036, 487] width 67 height 25
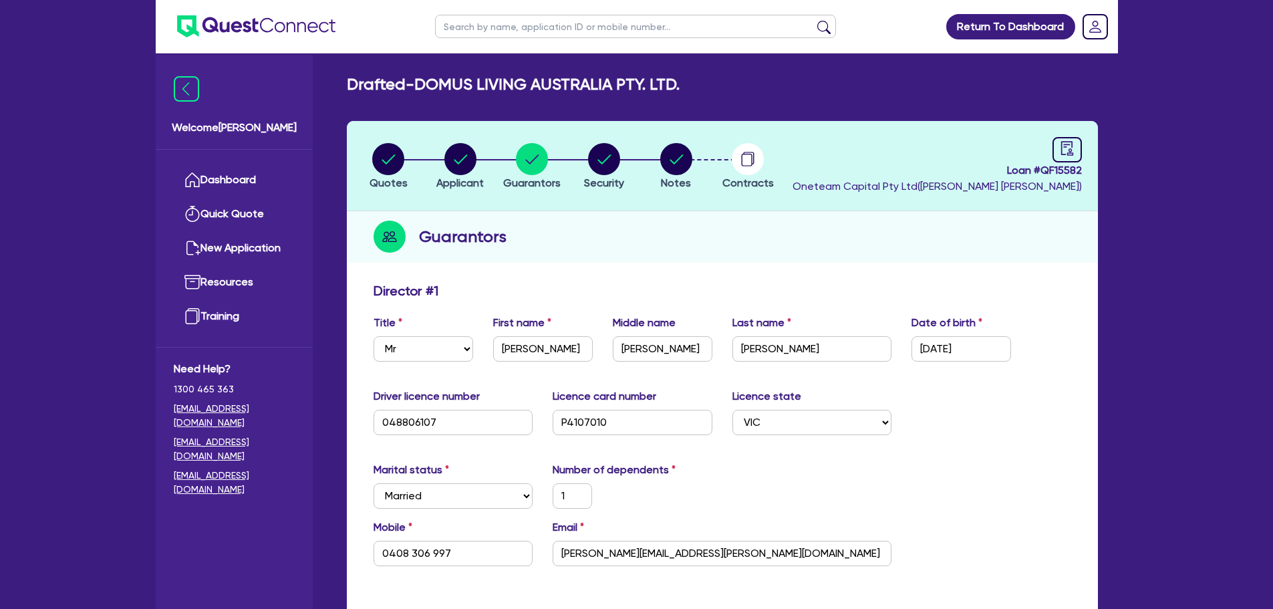
select select "CARS_AND_LIGHT_TRUCKS"
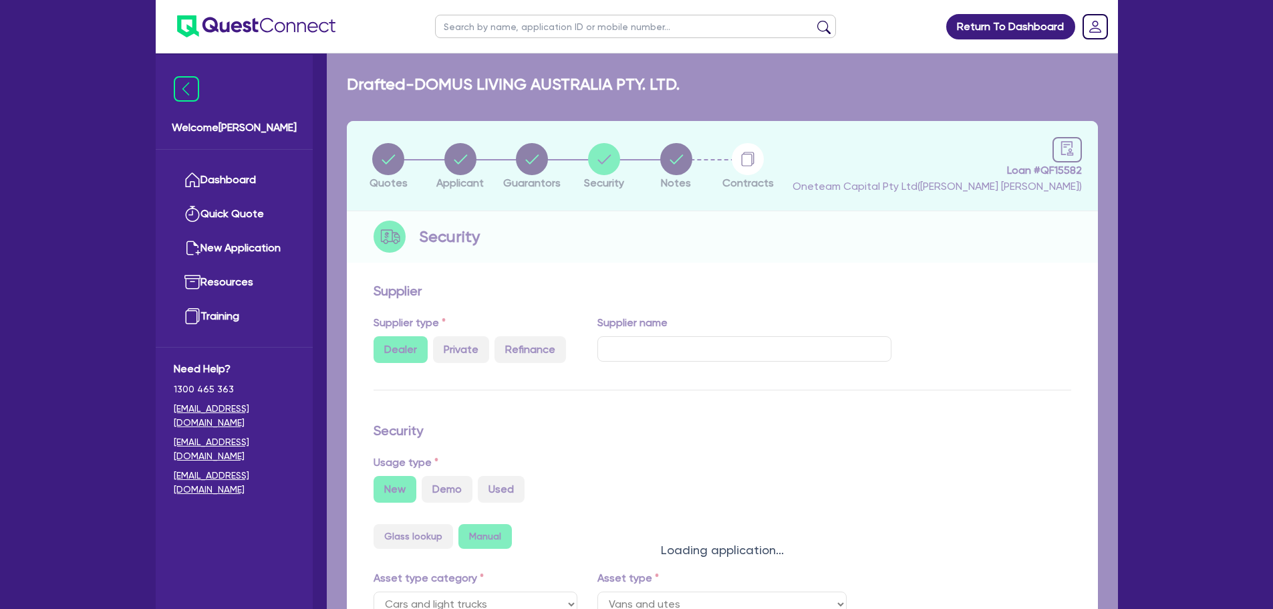
select select "VANS_AND_UTES"
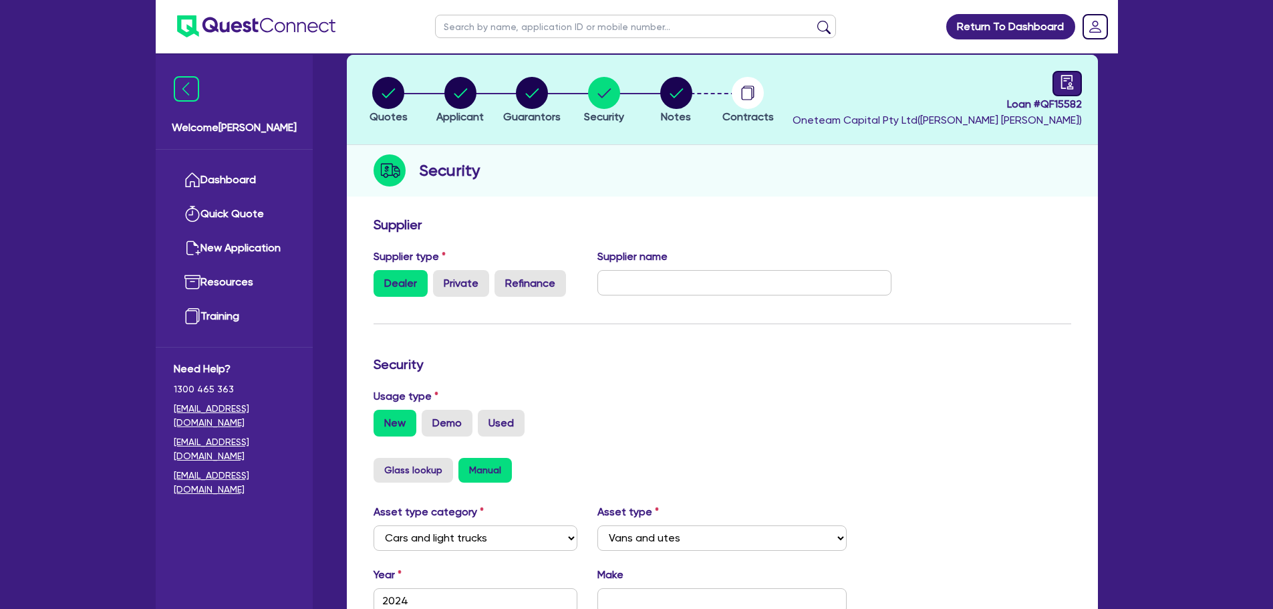
scroll to position [67, 0]
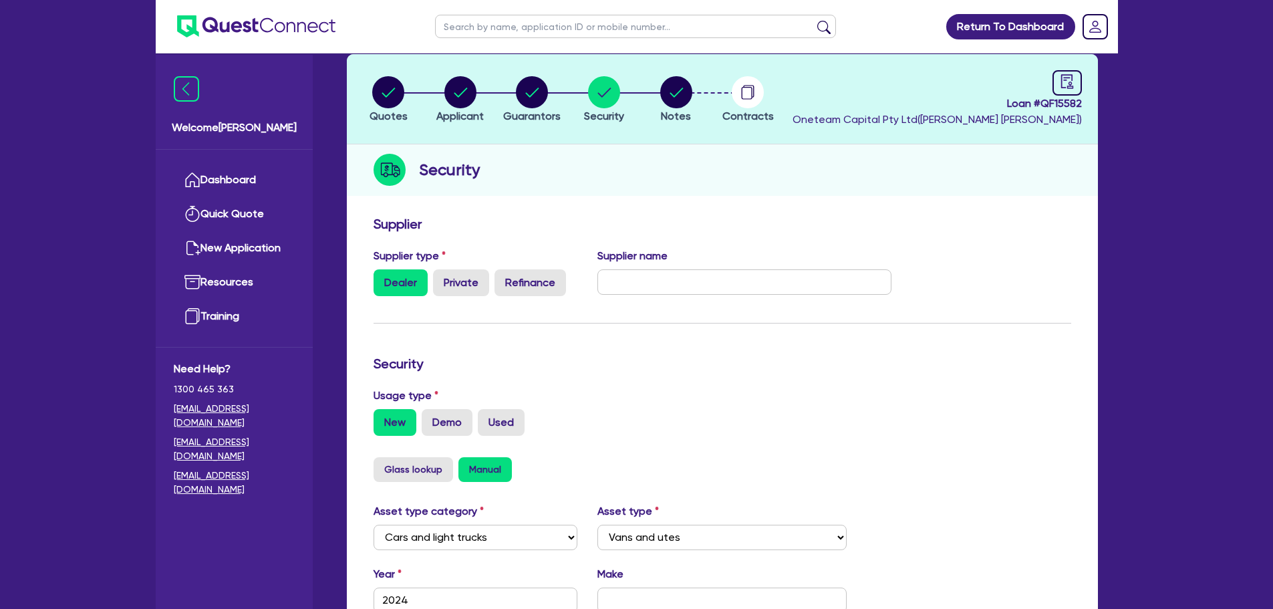
click at [1054, 70] on div "Loan # QF15582 Oneteam Capital Pty Ltd ( [PERSON_NAME] )" at bounding box center [936, 98] width 289 height 57
click at [1061, 77] on icon "audit" at bounding box center [1066, 81] width 12 height 14
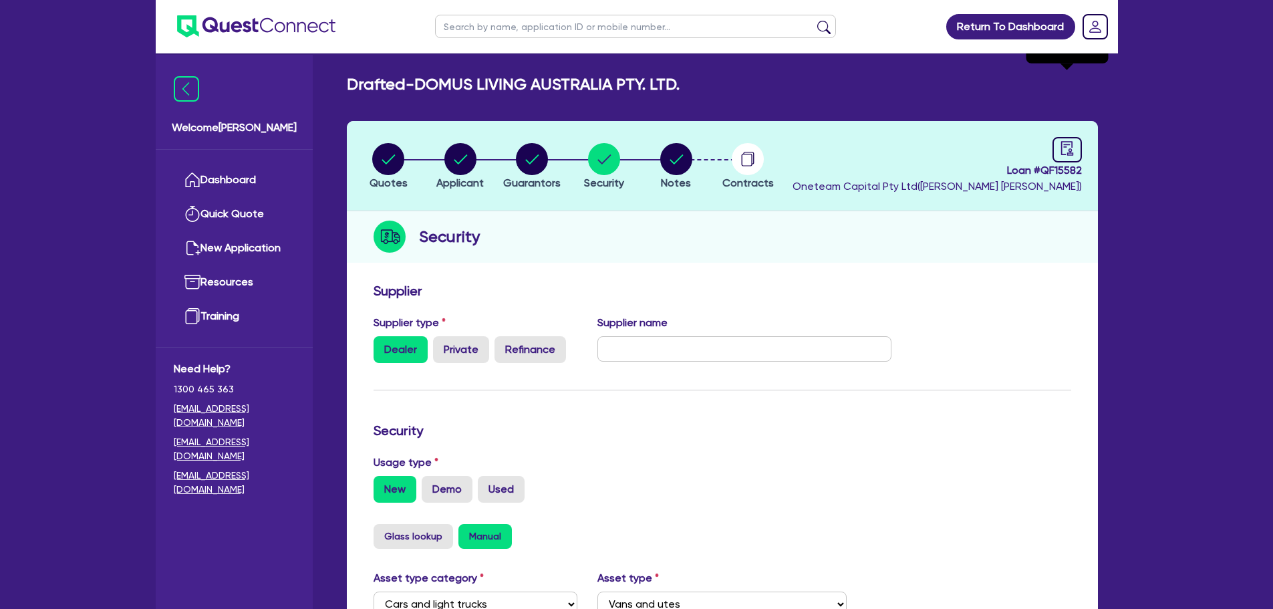
select select "DRAFTED_AMENDED"
select select "Other"
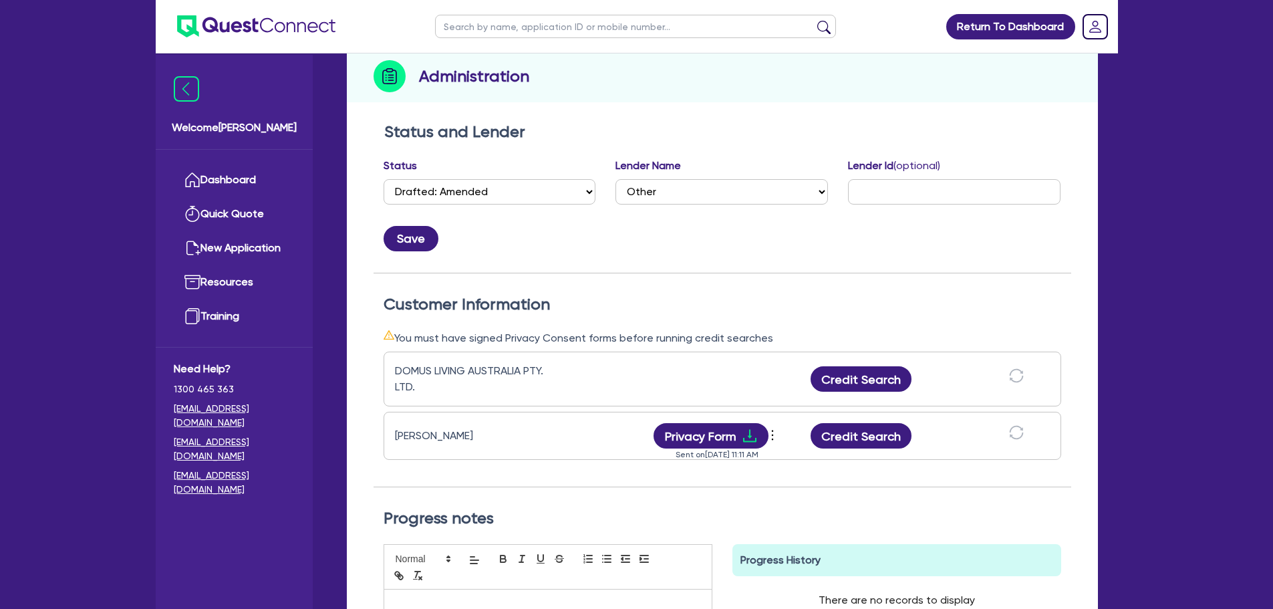
scroll to position [334, 0]
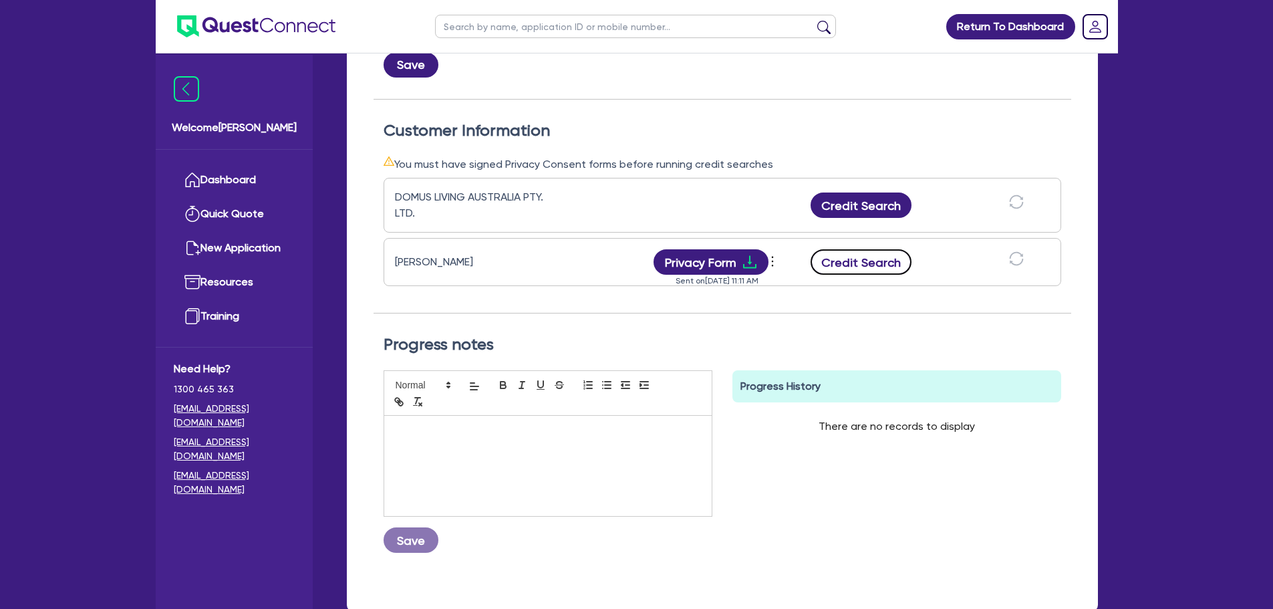
click at [875, 257] on button "Credit Search" at bounding box center [861, 261] width 102 height 25
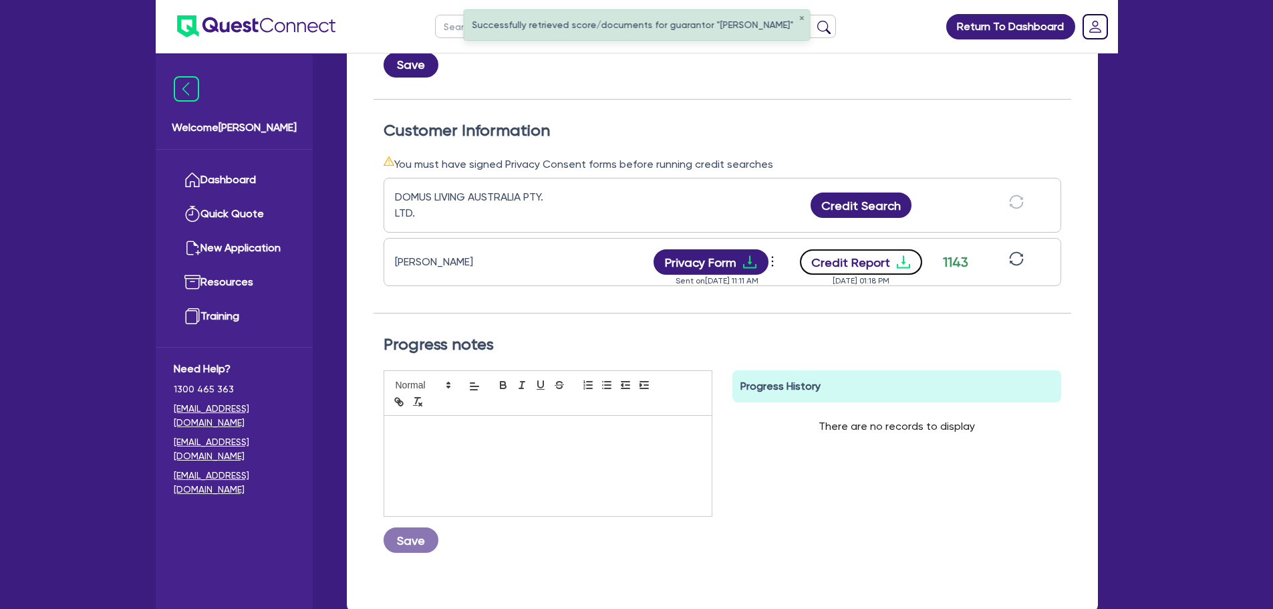
click at [830, 264] on button "Credit Report" at bounding box center [861, 261] width 122 height 25
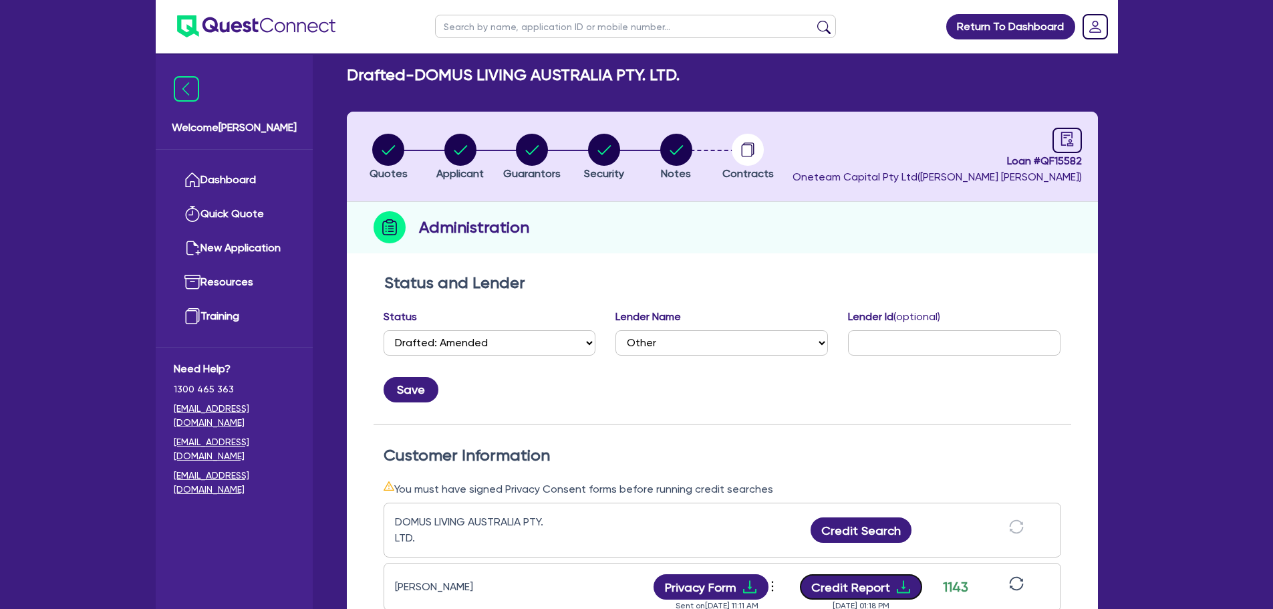
scroll to position [0, 0]
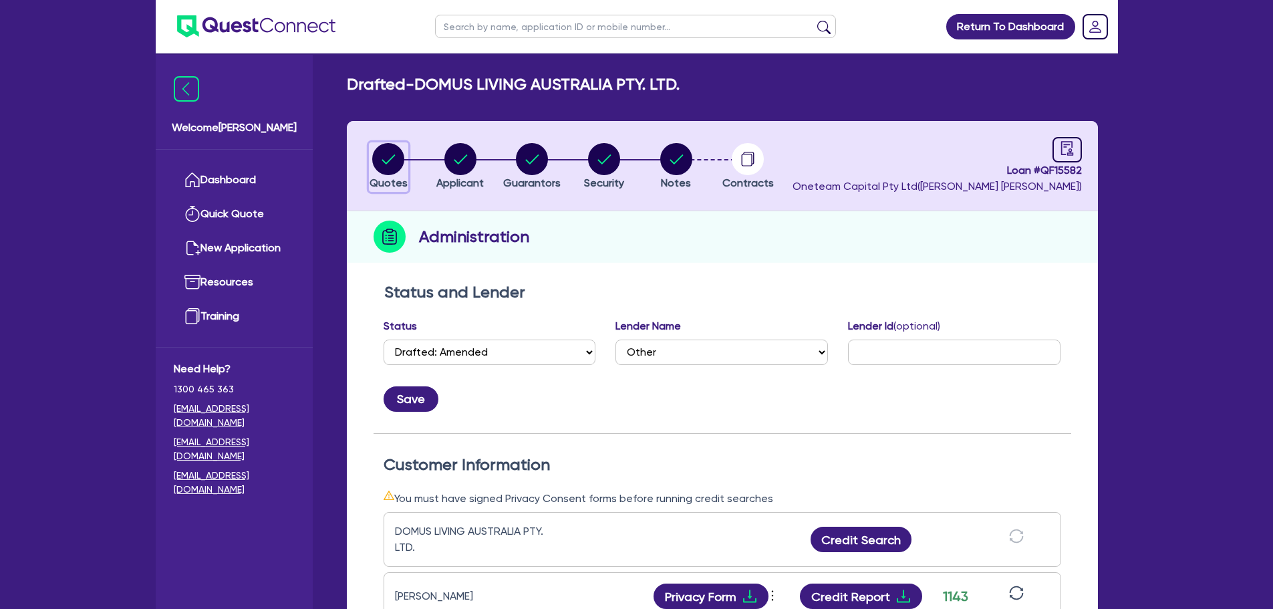
click at [391, 168] on circle "button" at bounding box center [388, 159] width 32 height 32
select select "Other"
select select "CARS_AND_LIGHT_TRUCKS"
select select "VANS_AND_UTES"
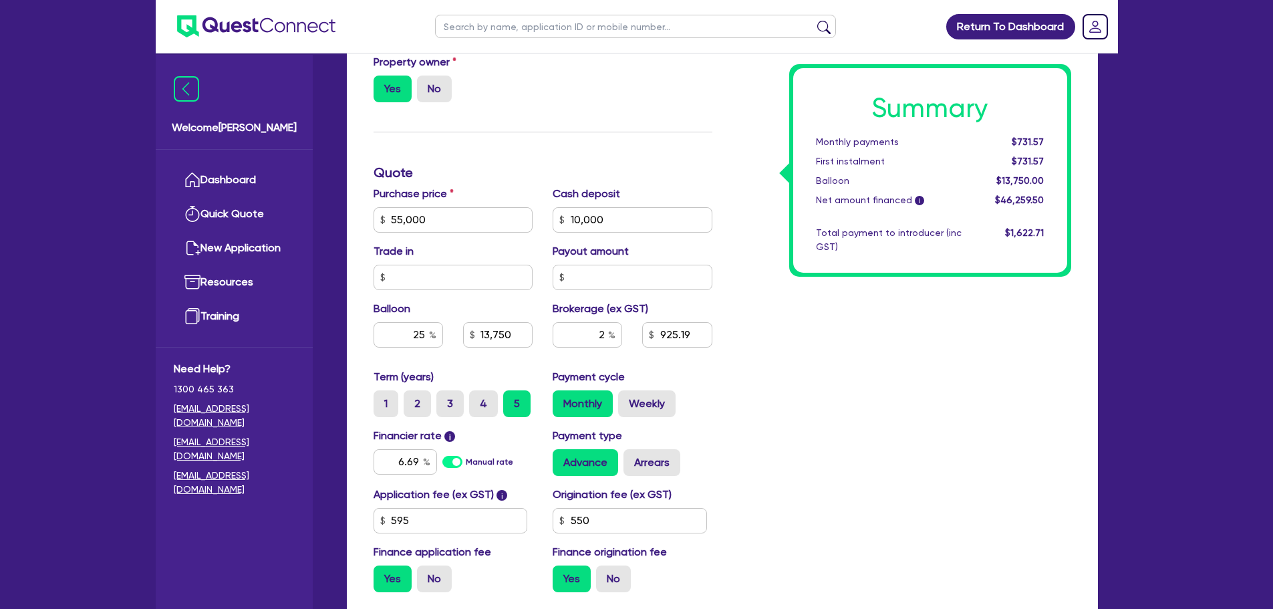
scroll to position [534, 0]
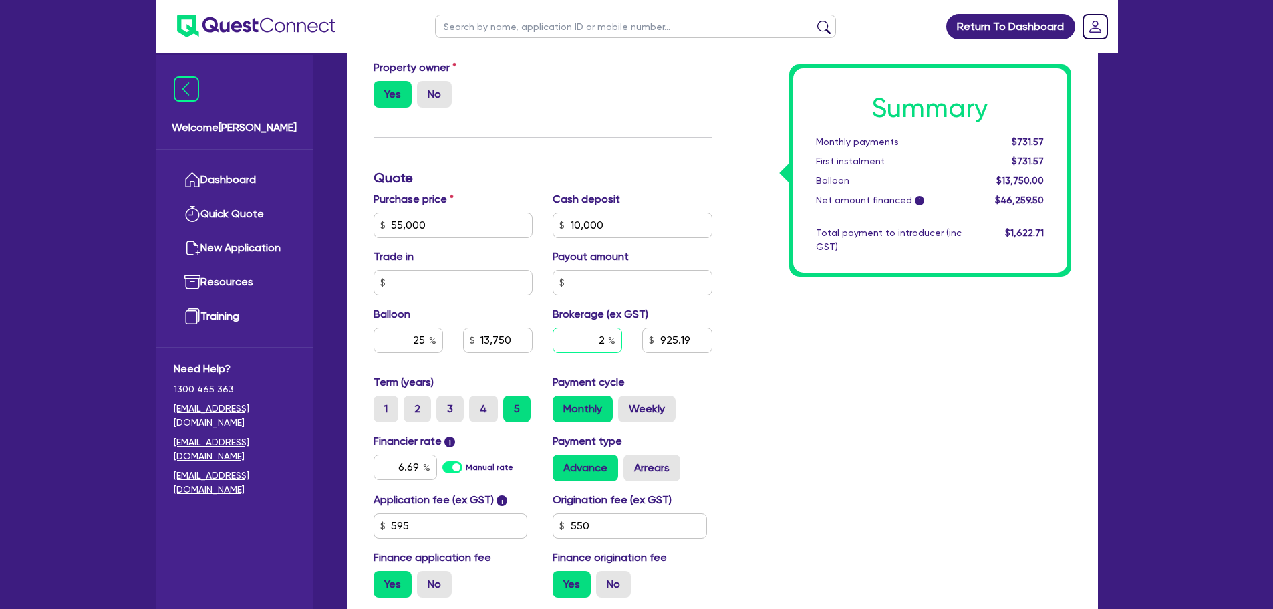
drag, startPoint x: 607, startPoint y: 337, endPoint x: 579, endPoint y: 340, distance: 28.9
click at [574, 340] on input "2" at bounding box center [587, 339] width 69 height 25
type input "55,000"
type input "10,000"
type input "13,750"
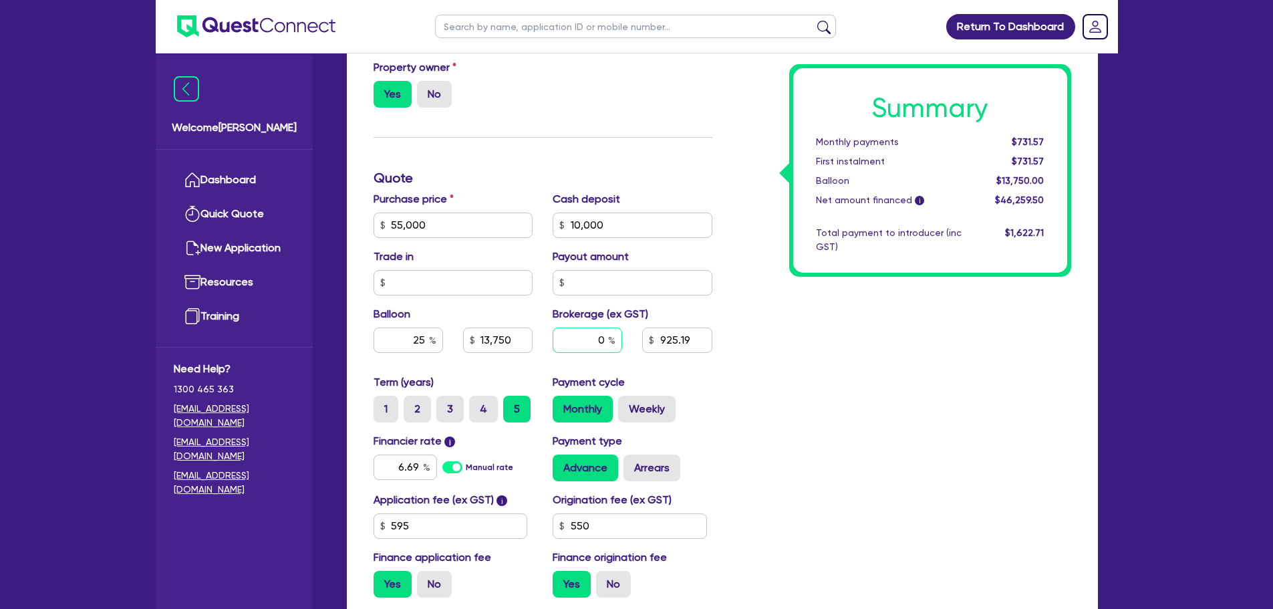
type input "0"
type input "55,000"
type input "10,000"
type input "13,750"
click at [758, 345] on div "Summary Monthly payments $731.57 First instalment $731.57 Balloon $13,750.00 Ne…" at bounding box center [901, 178] width 359 height 860
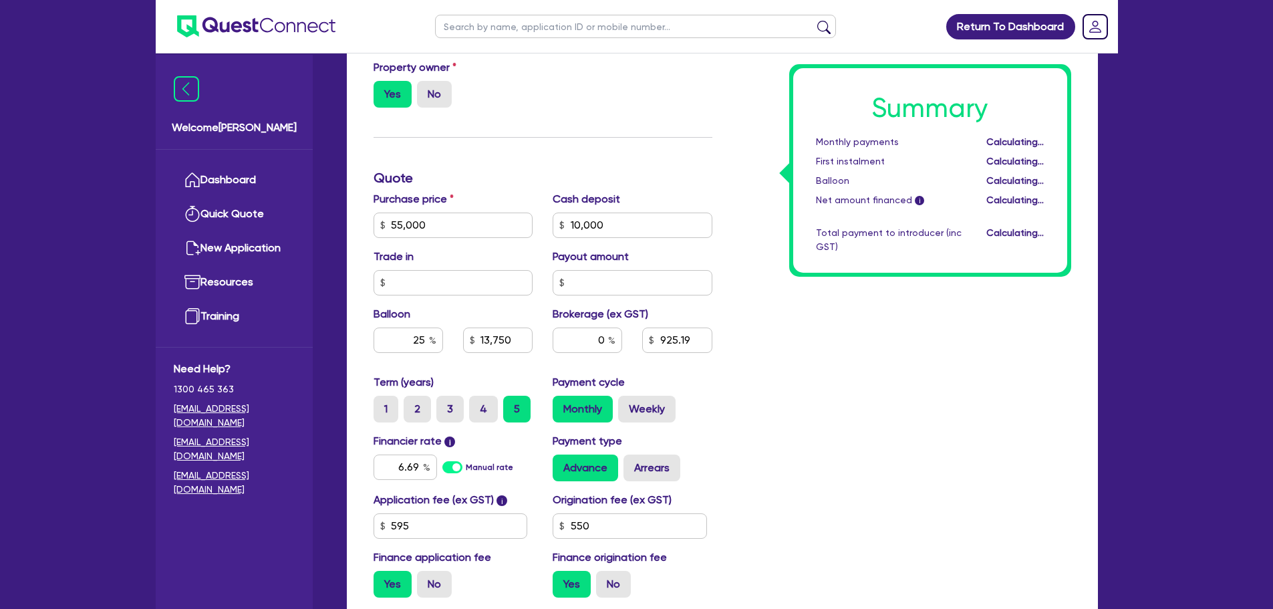
type input "55,000"
type input "10,000"
type input "13,750"
drag, startPoint x: 607, startPoint y: 337, endPoint x: 588, endPoint y: 338, distance: 18.8
click at [593, 338] on input "0" at bounding box center [587, 339] width 69 height 25
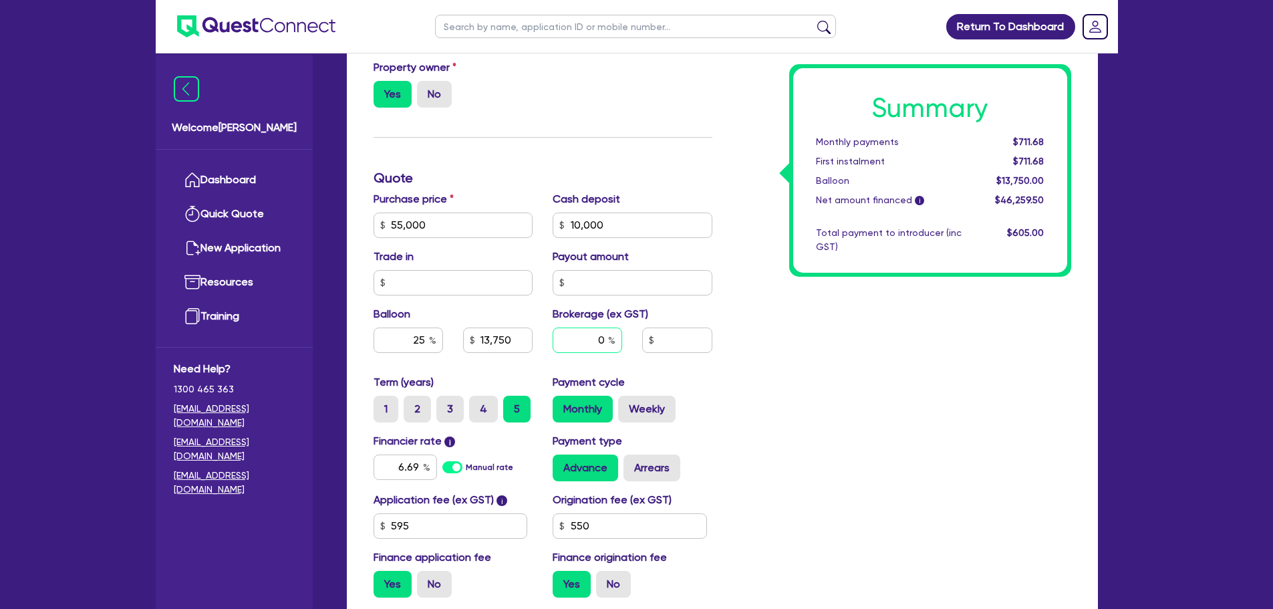
type input "55,000"
type input "10,000"
type input "13,750"
type input "2"
type input "55,000"
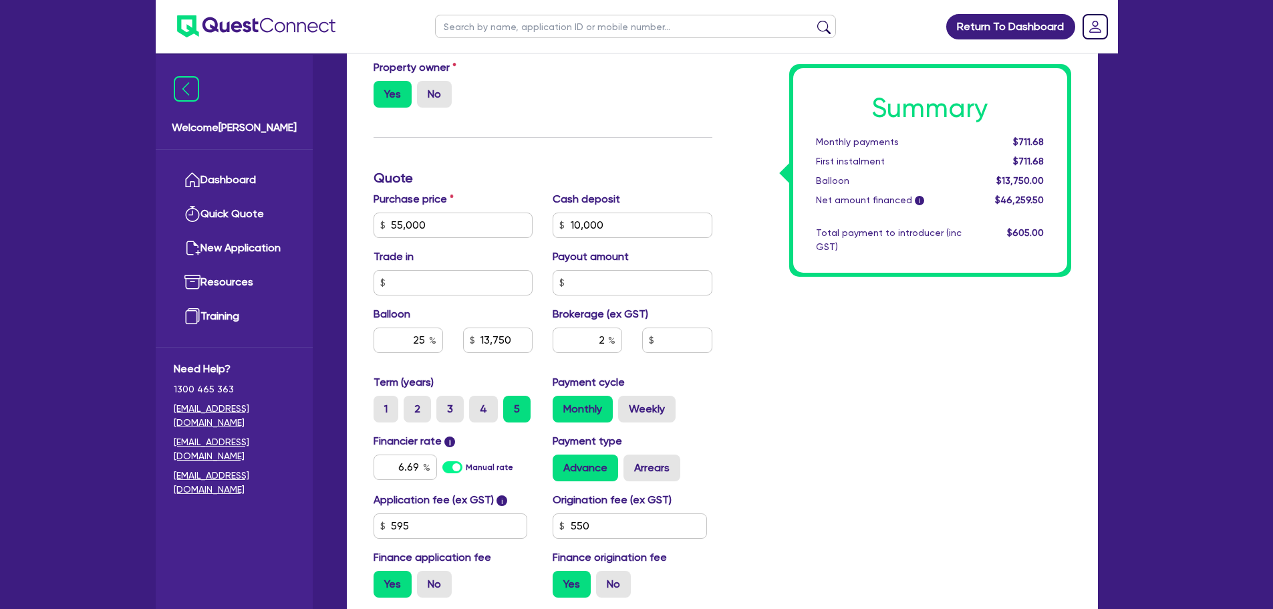
type input "10,000"
type input "13,750"
click at [764, 380] on div "Summary Monthly payments Calculating... First instalment Calculating... Balloon…" at bounding box center [901, 178] width 359 height 860
type input "55,000"
type input "10,000"
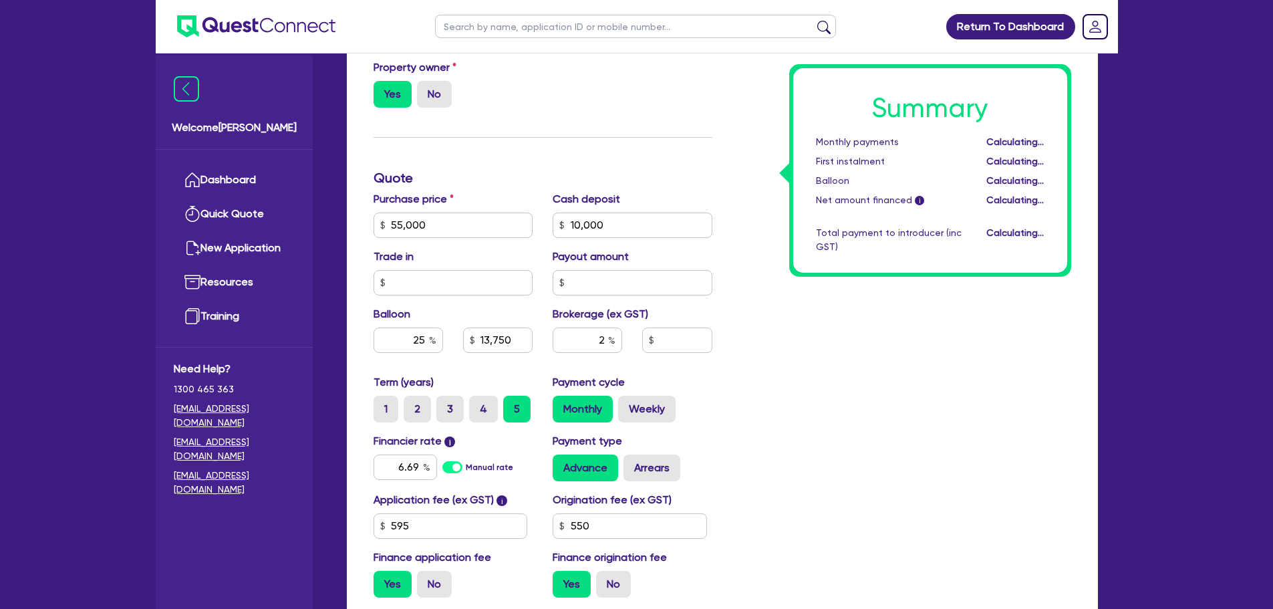
type input "13,750"
type input "925.19"
drag, startPoint x: 446, startPoint y: 528, endPoint x: 247, endPoint y: 528, distance: 199.1
click at [246, 528] on div "Welcome [PERSON_NAME] Quick Quote New Application Ref Company Ref Salesperson R…" at bounding box center [637, 112] width 962 height 1292
type input "55,000"
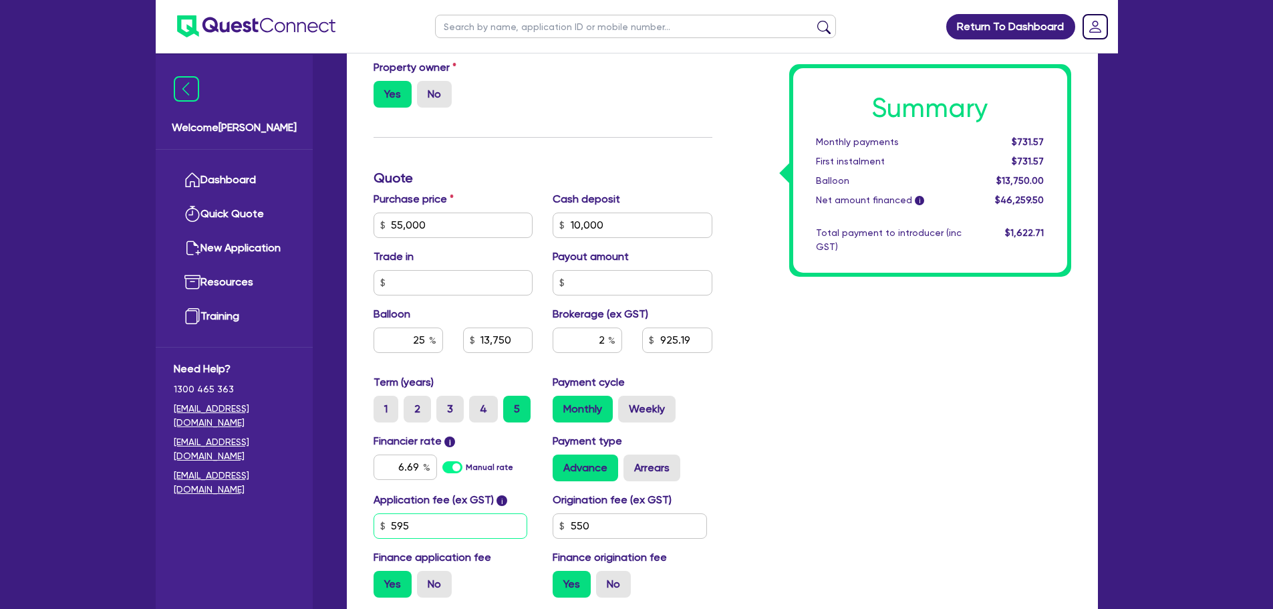
type input "10,000"
type input "13,750"
type input "4"
type input "55,000"
type input "10,000"
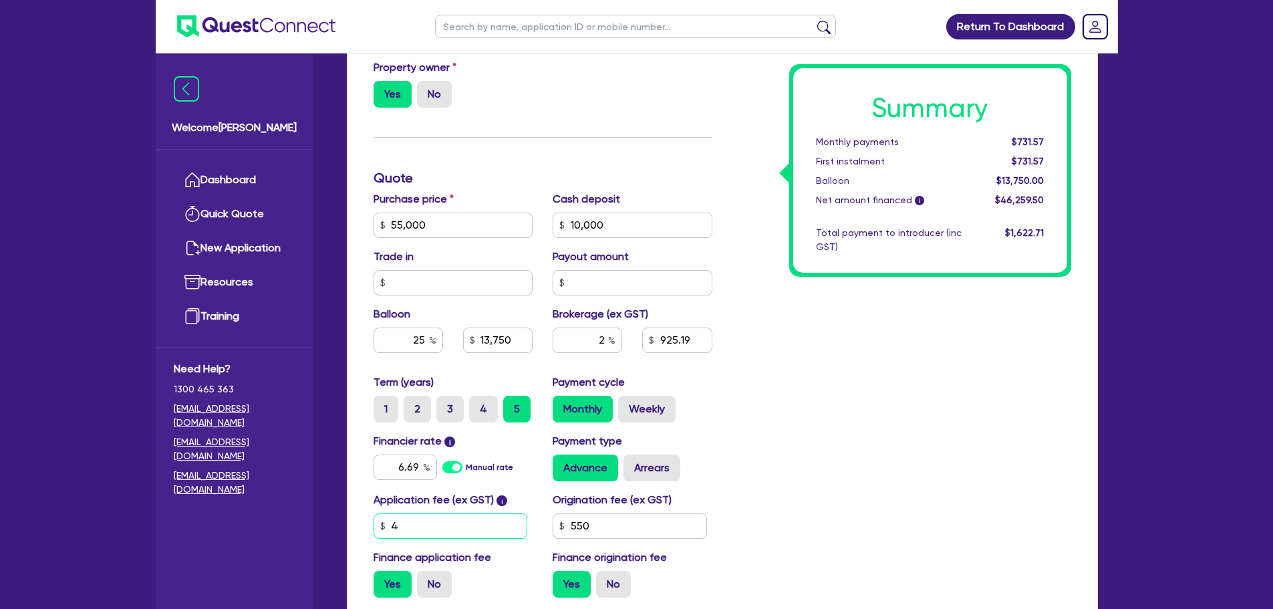
type input "13,750"
type input "40"
type input "55,000"
type input "10,000"
type input "13,750"
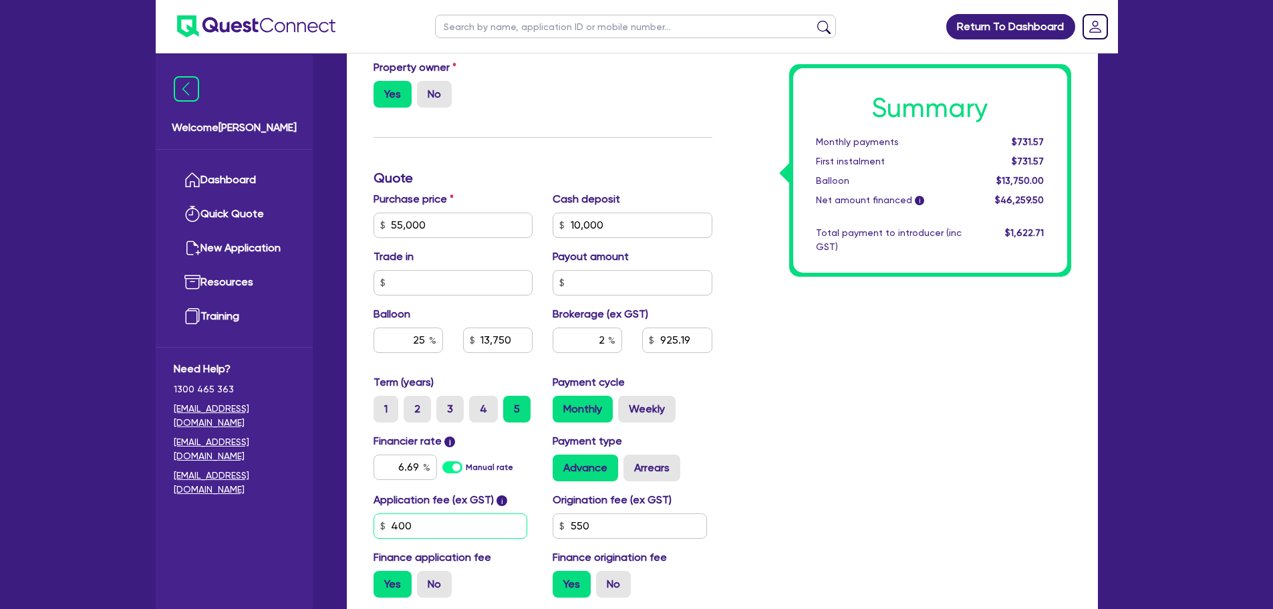
type input "400"
type input "55,000"
type input "10,000"
type input "13,750"
click at [873, 389] on div "Summary Monthly payments $731.57 First instalment $731.57 Balloon $13,750.00 Ne…" at bounding box center [901, 178] width 359 height 860
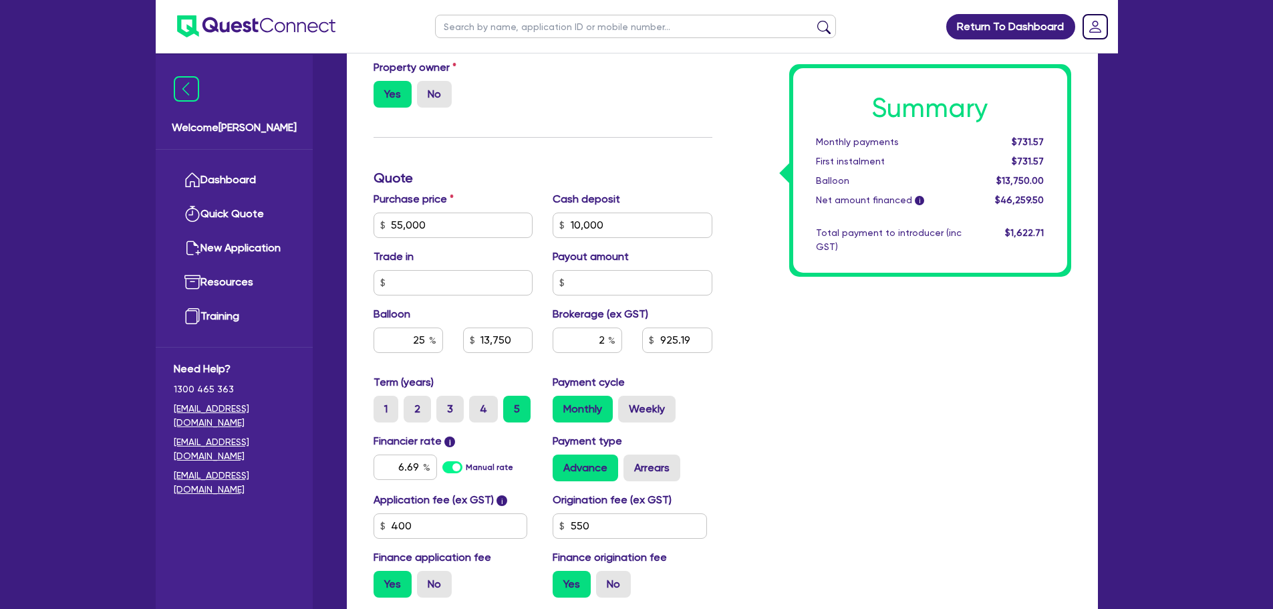
type input "55,000"
type input "10,000"
type input "13,750"
type input "920.9"
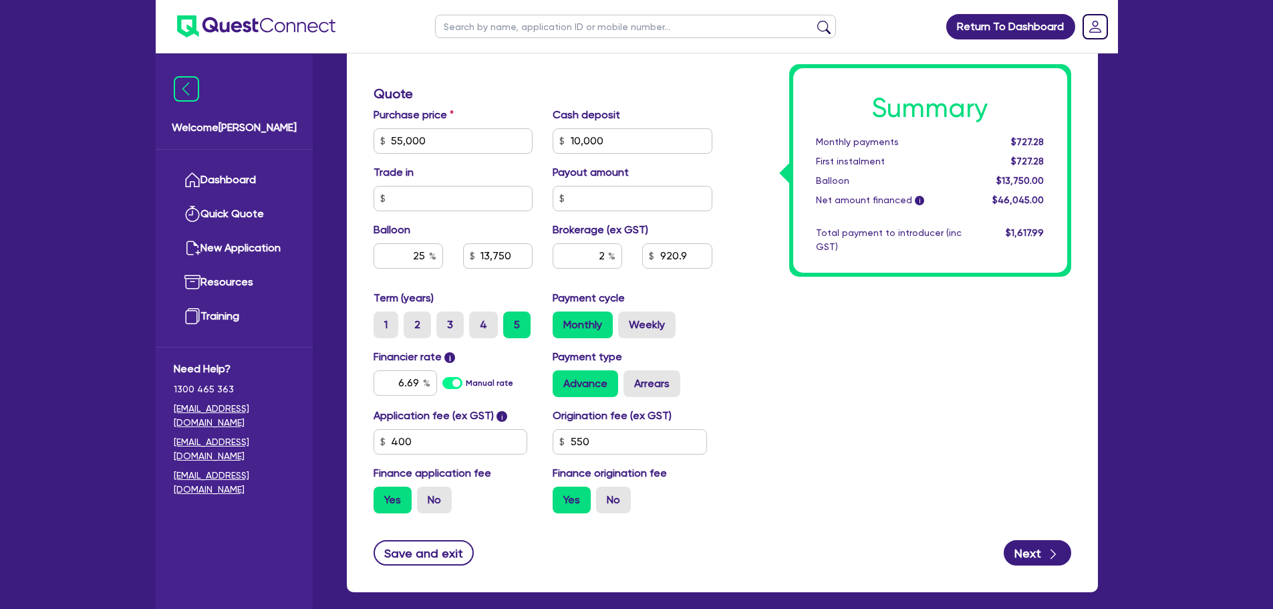
scroll to position [683, 0]
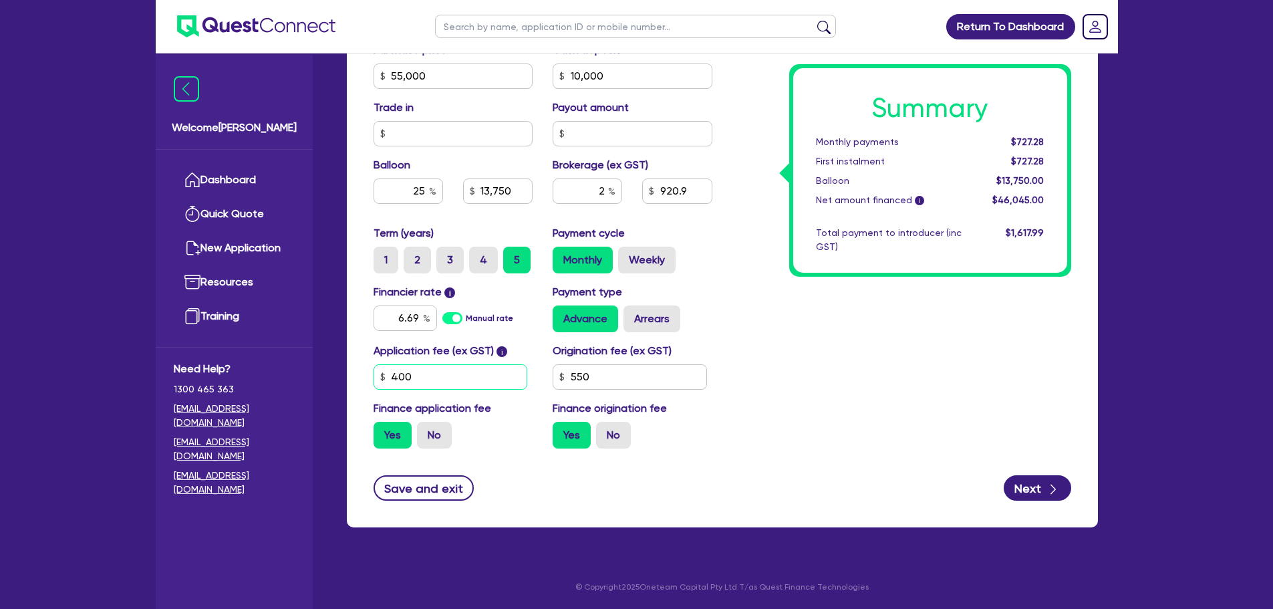
drag, startPoint x: 412, startPoint y: 387, endPoint x: 383, endPoint y: 385, distance: 28.8
click at [383, 385] on input "400" at bounding box center [450, 376] width 154 height 25
type input "55,000"
type input "10,000"
type input "13,750"
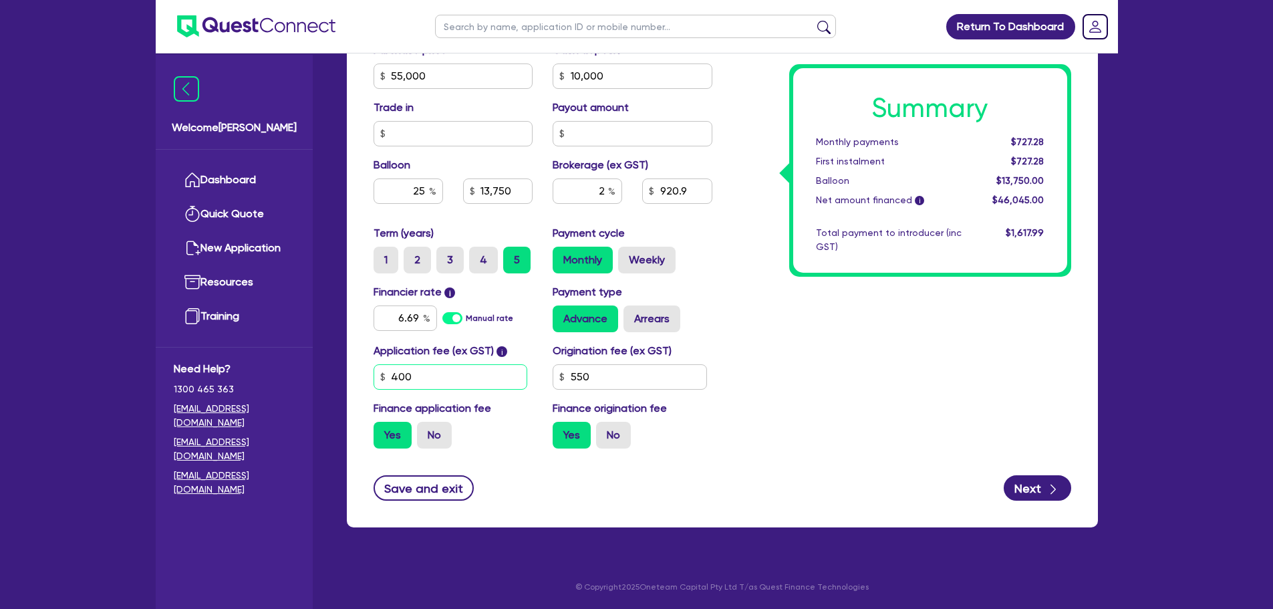
type input "4"
type input "55,000"
type input "10,000"
type input "13,750"
type input "49"
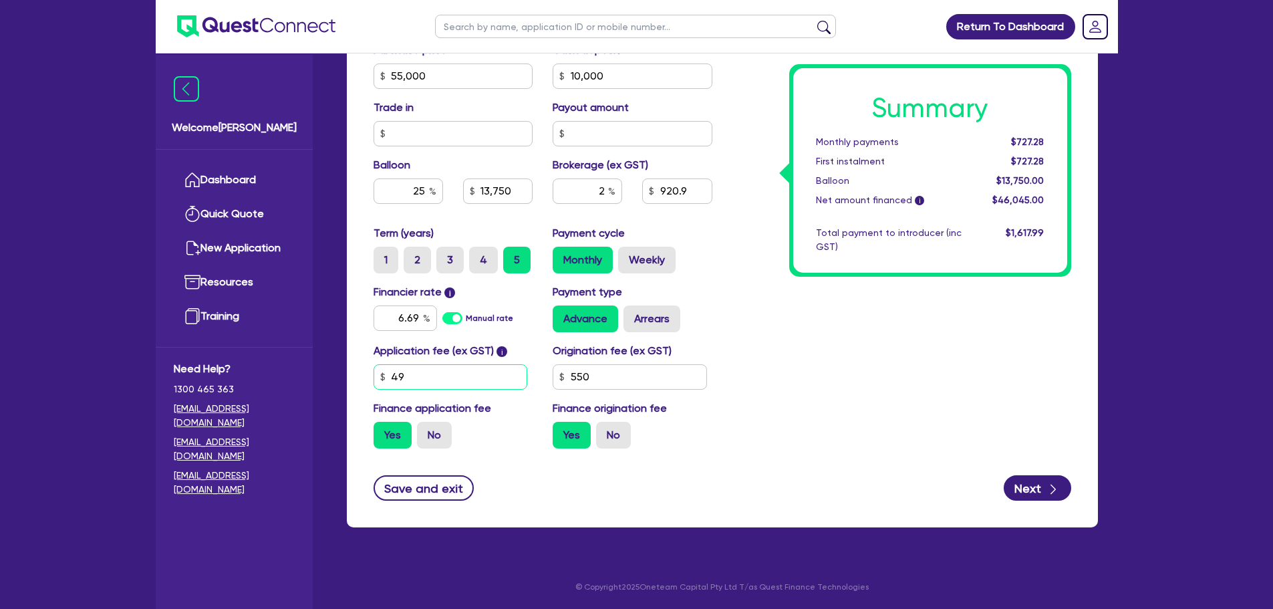
type input "55,000"
type input "10,000"
type input "13,750"
type input "499"
type input "55,000"
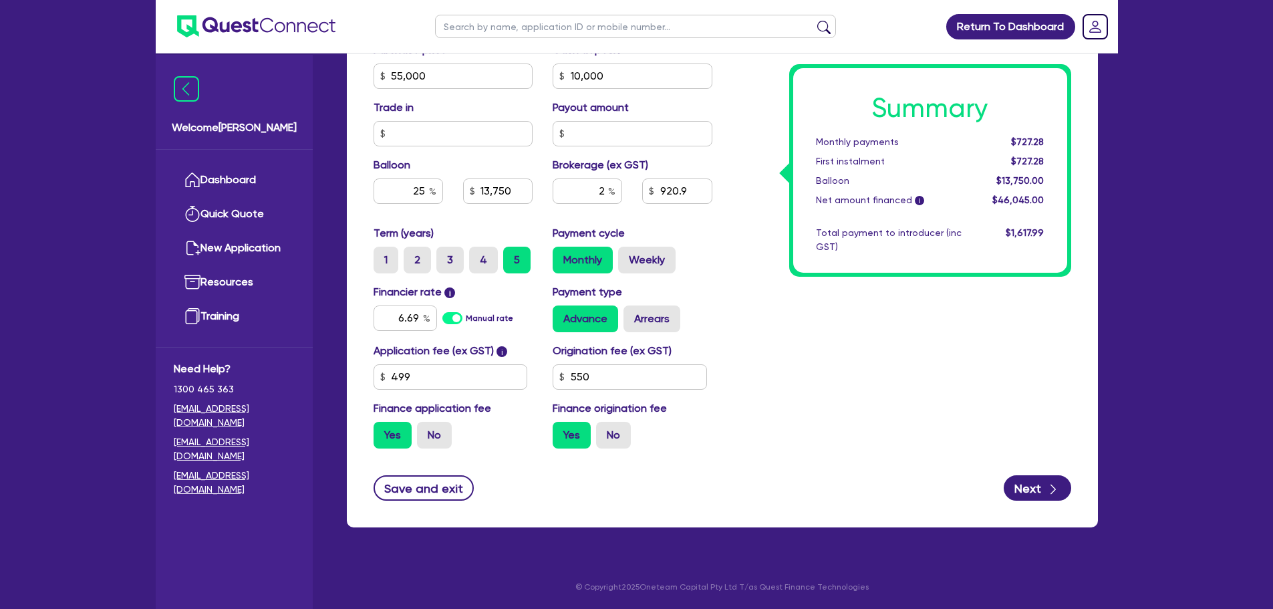
type input "10,000"
type input "13,750"
click at [772, 369] on div "Summary Monthly payments $727.28 First instalment $727.28 Balloon $13,750.00 Ne…" at bounding box center [901, 29] width 359 height 860
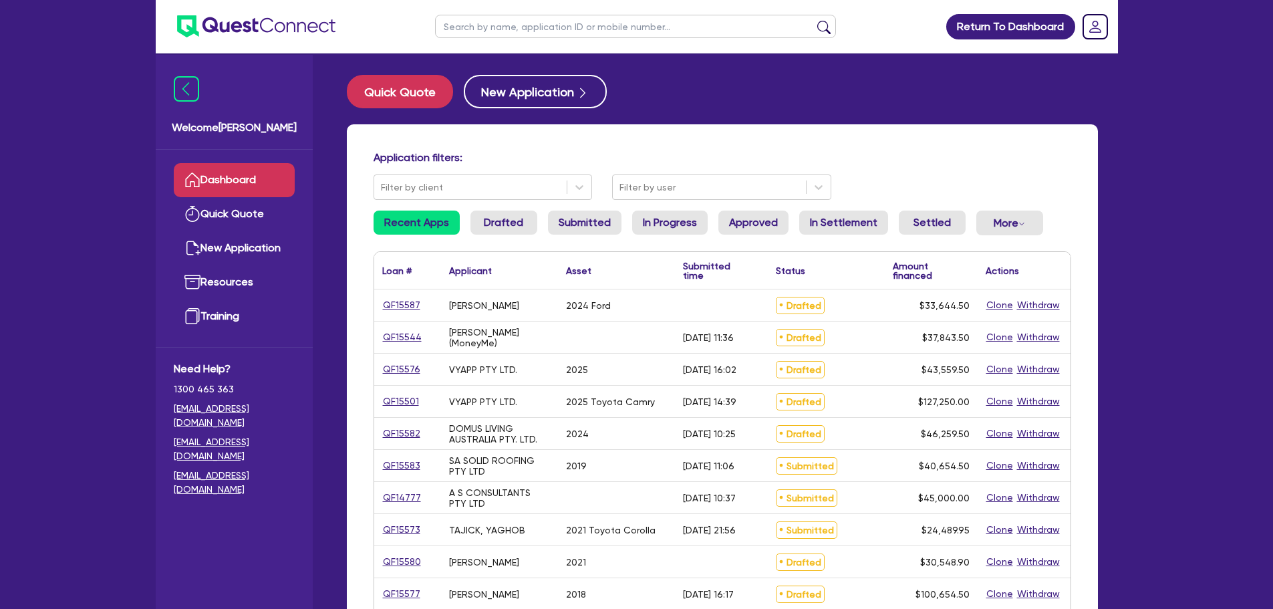
click at [652, 25] on input "text" at bounding box center [635, 26] width 401 height 23
type input "a s con"
click at [813, 20] on button "submit" at bounding box center [823, 29] width 21 height 19
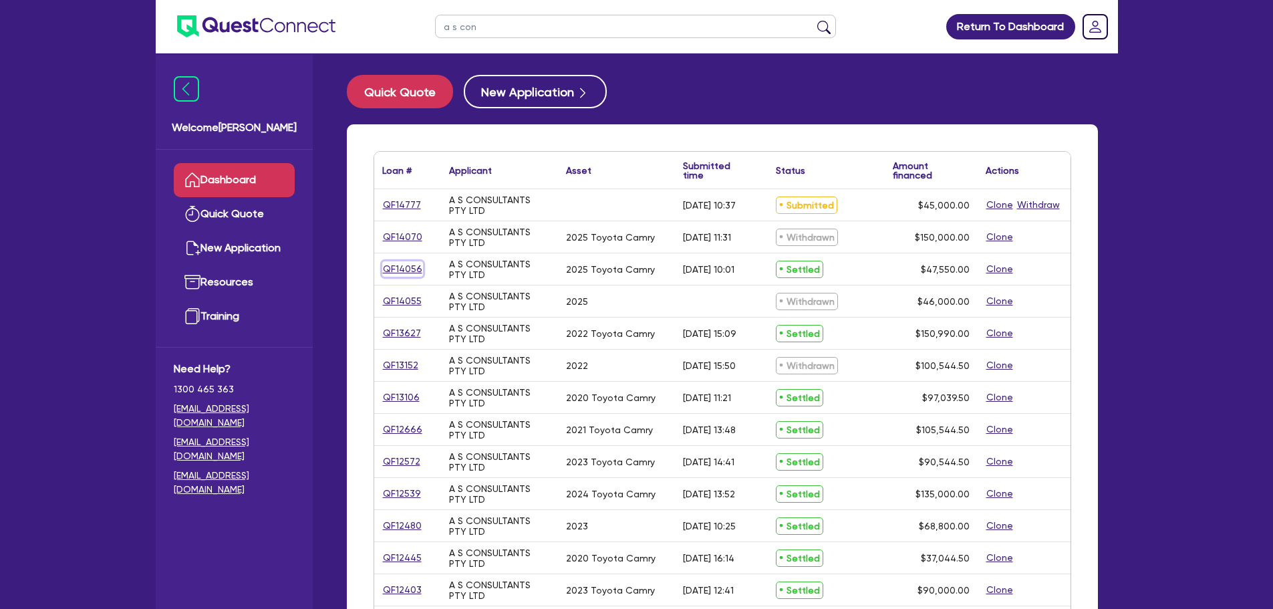
click at [406, 261] on link "QF14056" at bounding box center [402, 268] width 41 height 15
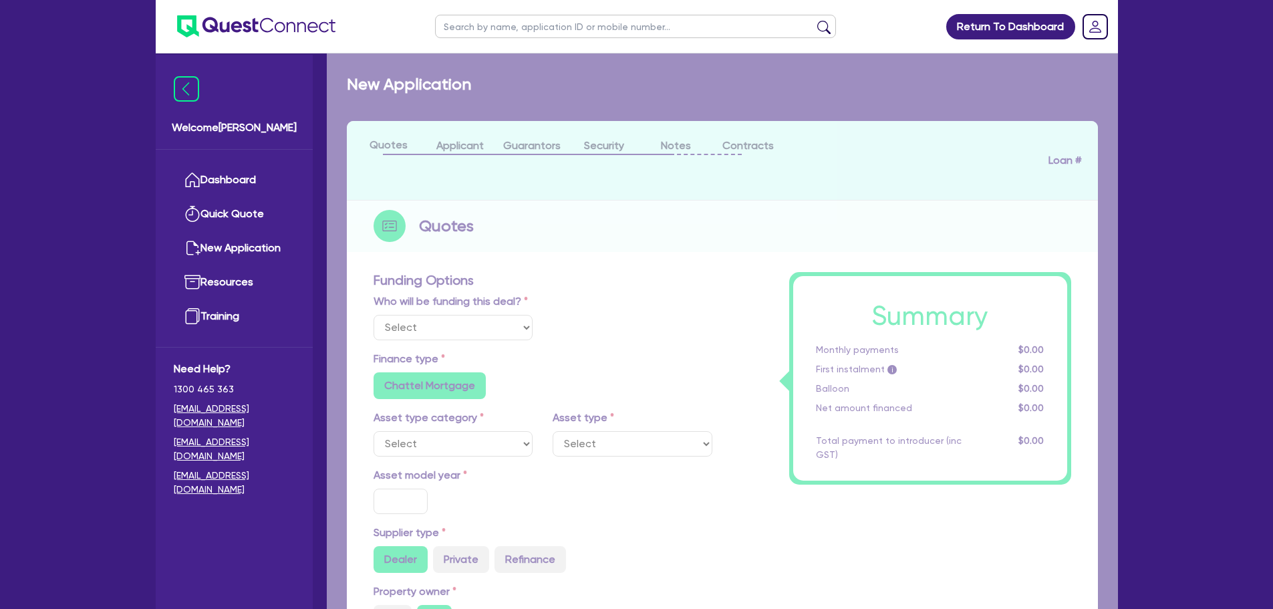
select select "Other"
select select "CARS_AND_LIGHT_TRUCKS"
type input "2025"
radio input "true"
type input "46,400"
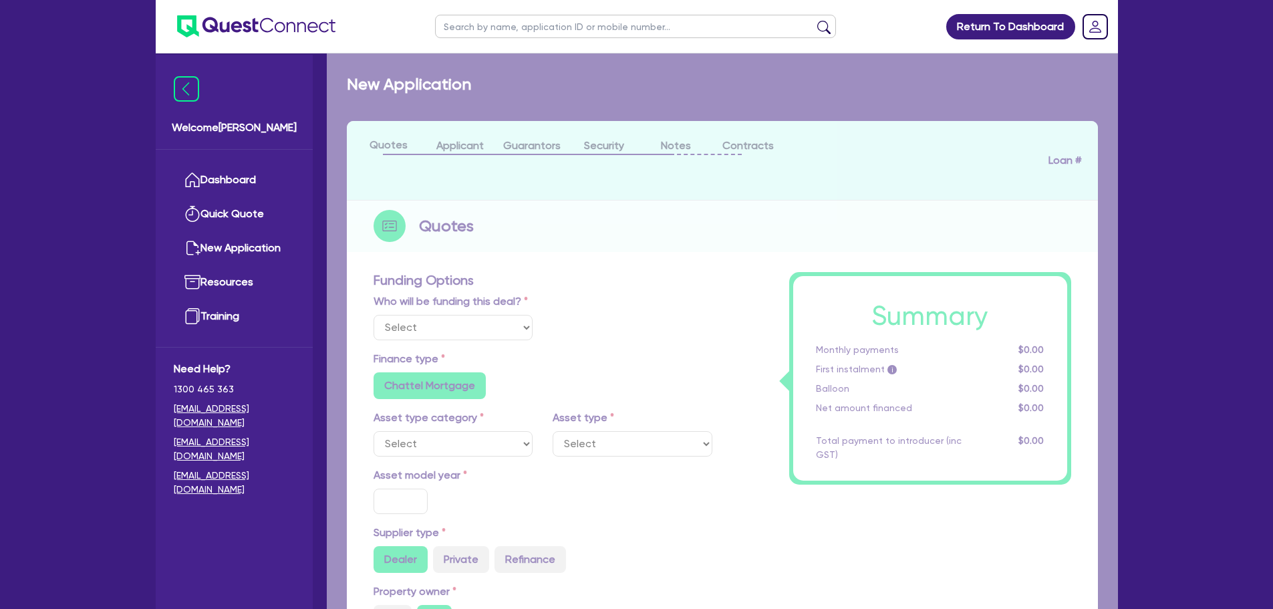
type input "4.13"
type input "1,962.31"
type input "8.99"
type input "545.45"
type input "500"
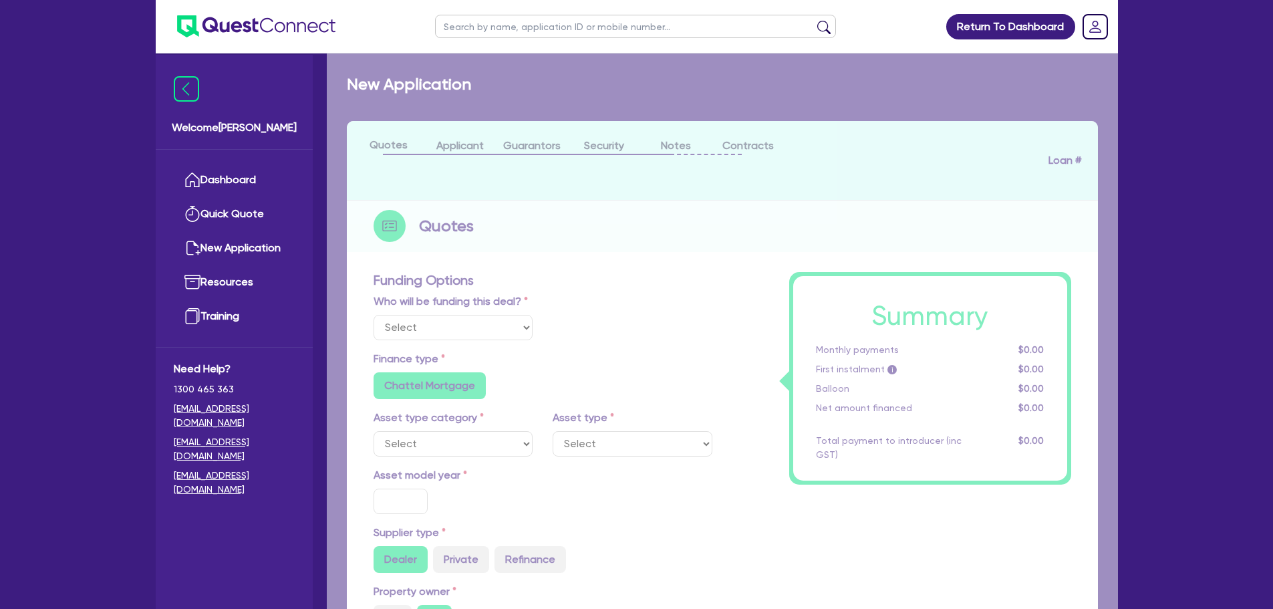
radio input "true"
select select "PASSENGER_VEHICLES"
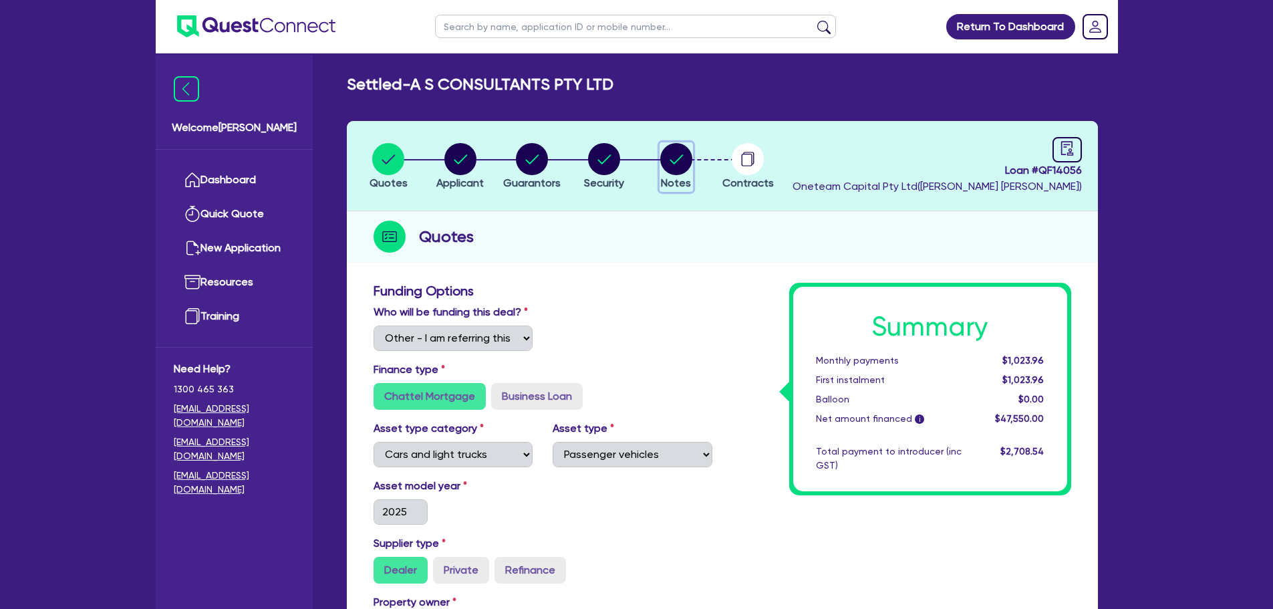
click at [673, 160] on circle "button" at bounding box center [676, 159] width 32 height 32
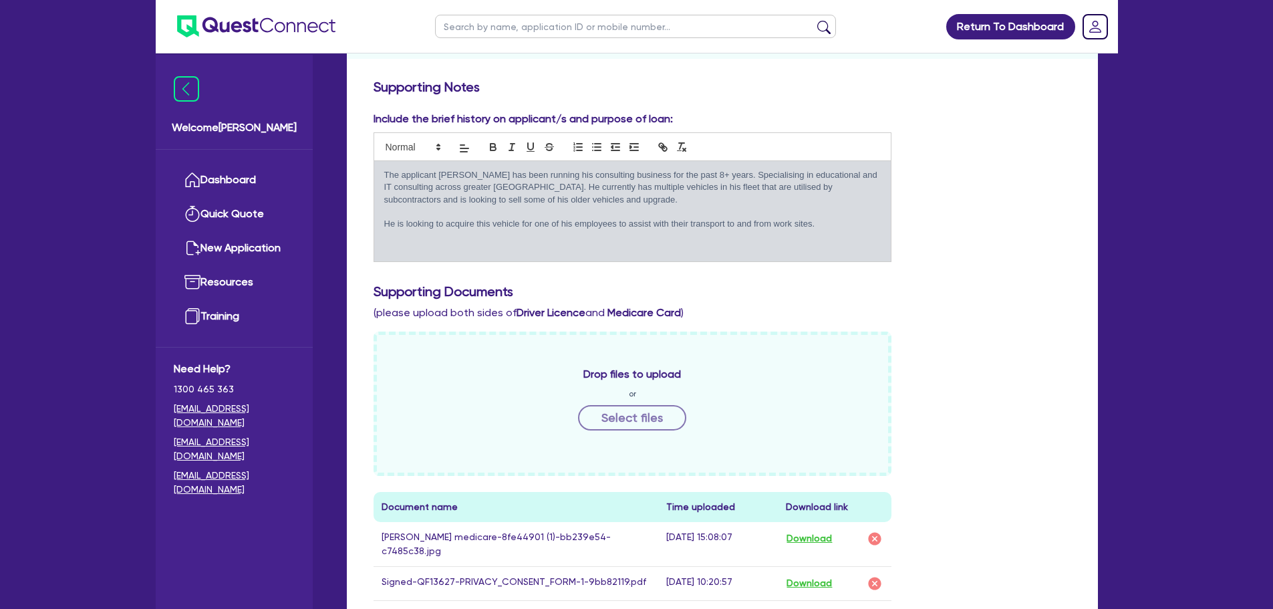
scroll to position [534, 0]
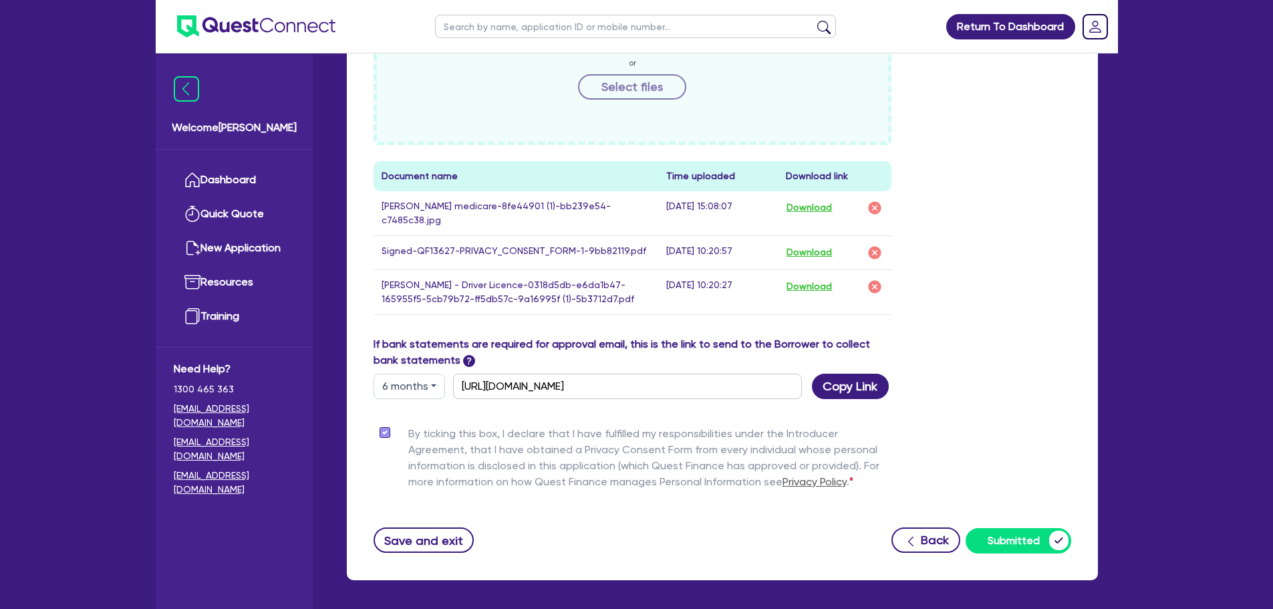
click at [832, 285] on td "Download" at bounding box center [835, 291] width 114 height 45
click at [823, 279] on button "Download" at bounding box center [809, 286] width 47 height 17
click at [802, 207] on button "Download" at bounding box center [809, 207] width 47 height 17
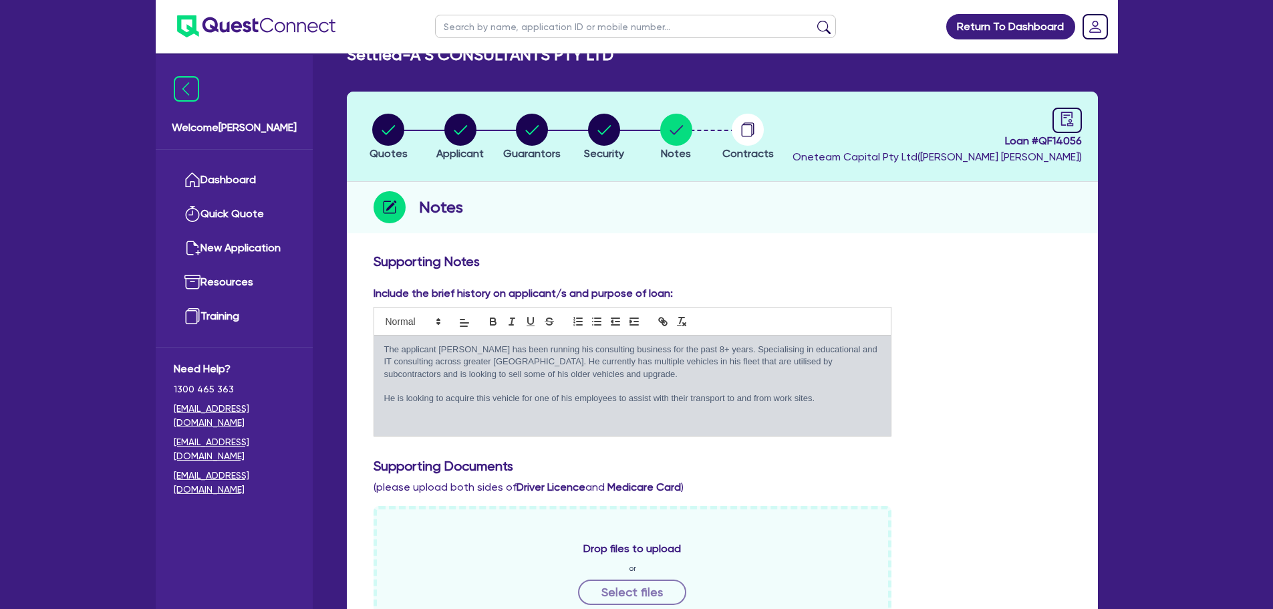
scroll to position [0, 0]
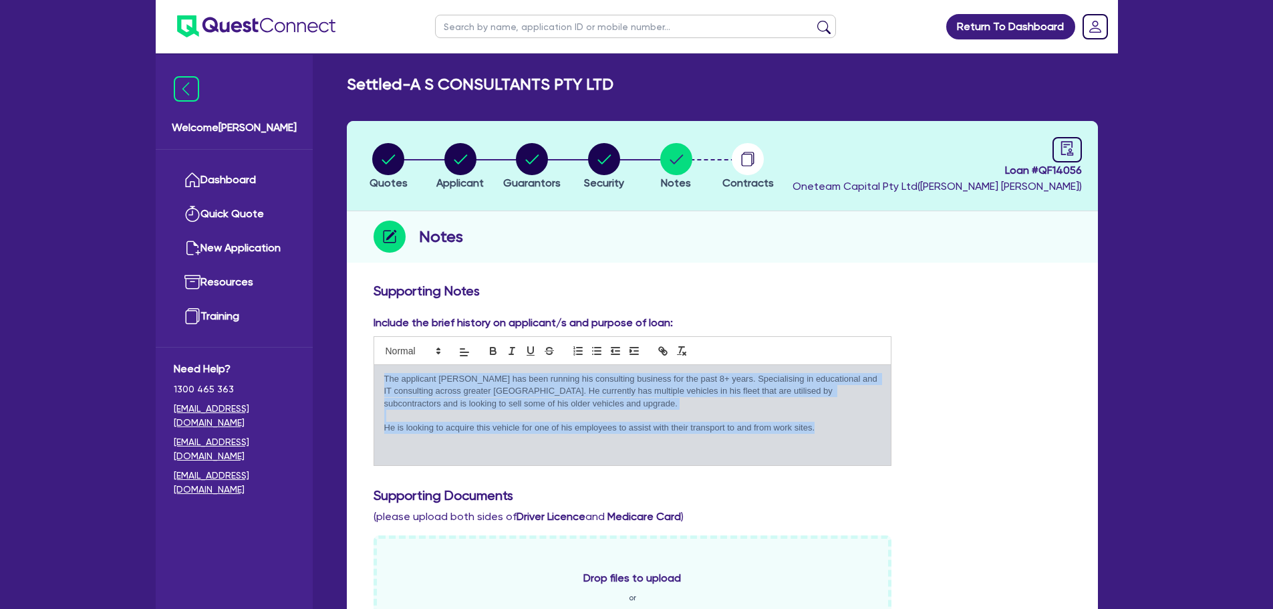
drag, startPoint x: 816, startPoint y: 423, endPoint x: 357, endPoint y: 376, distance: 460.7
copy div "The applicant Aamir has been running his consulting business for the past 8+ ye…"
